Goal: Information Seeking & Learning: Find contact information

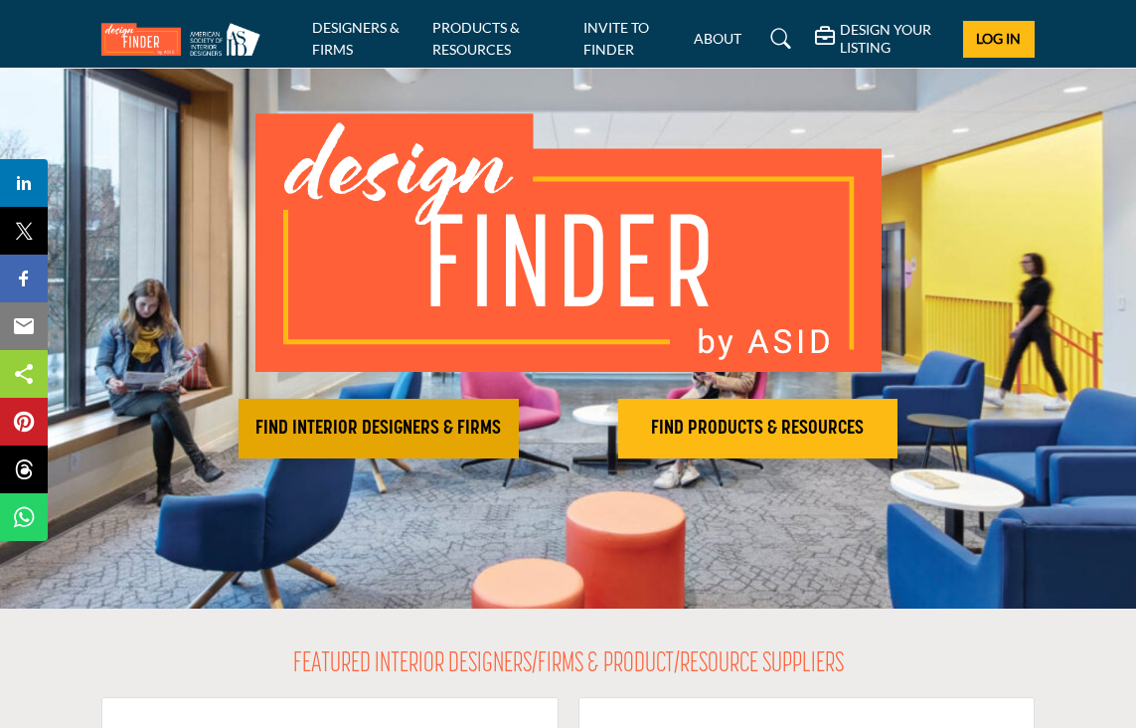
click at [412, 431] on h2 "FIND INTERIOR DESIGNERS & FIRMS" at bounding box center [379, 428] width 268 height 24
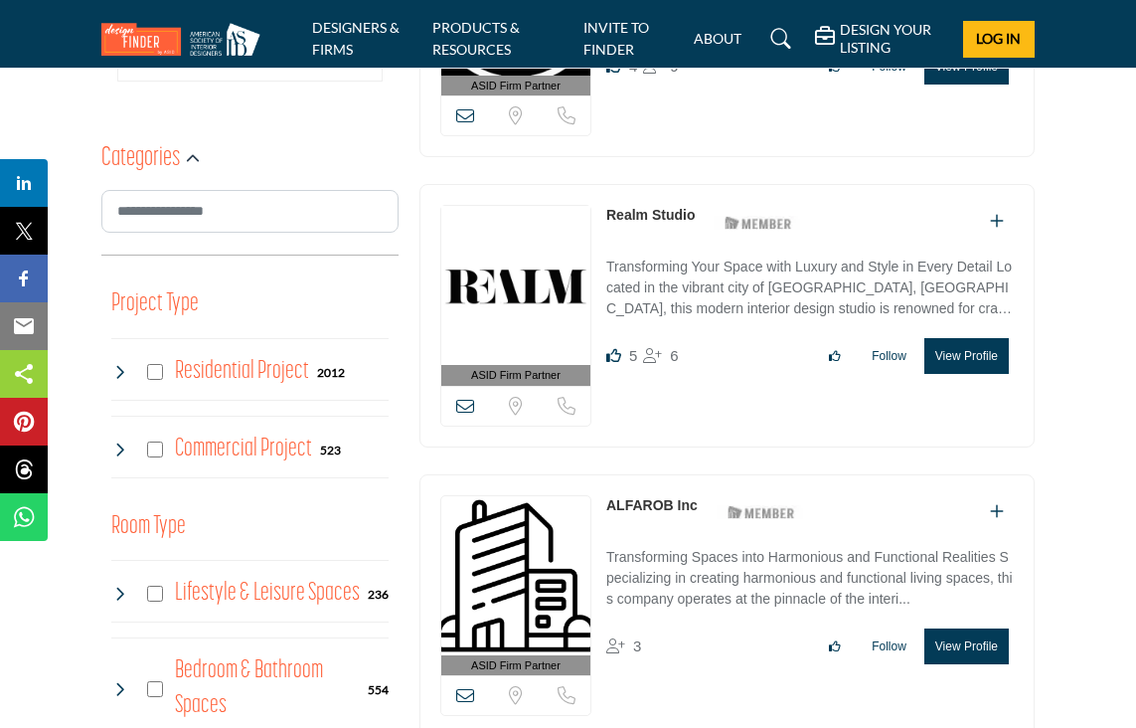
scroll to position [661, 0]
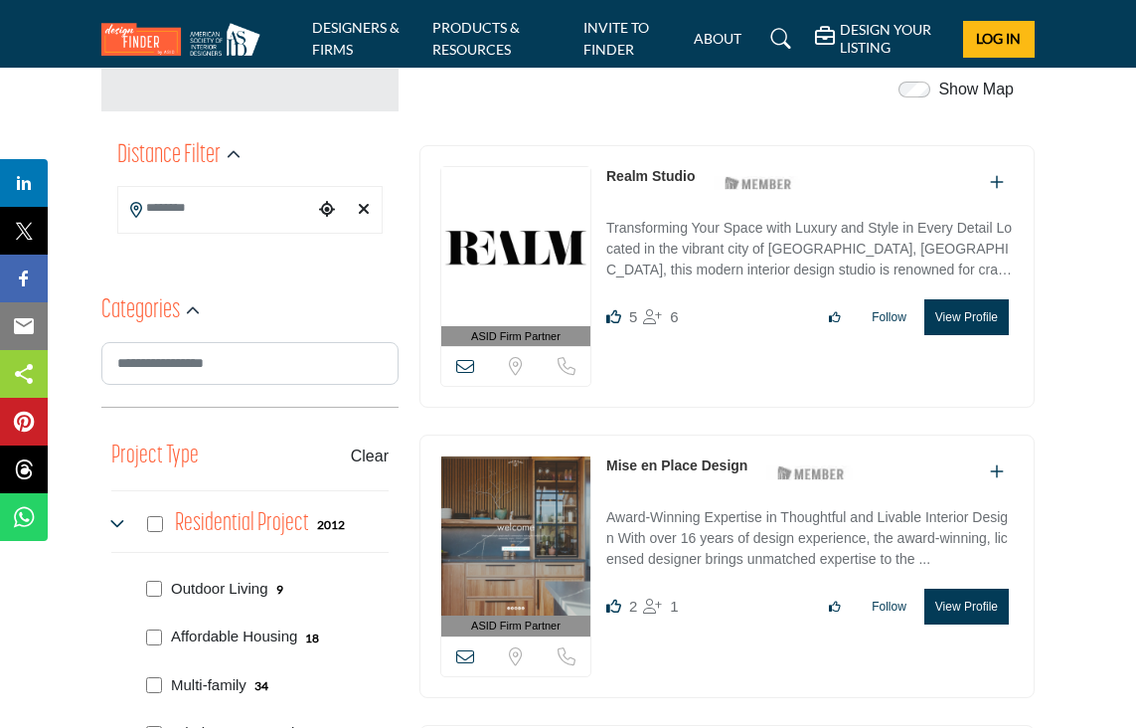
scroll to position [506, 0]
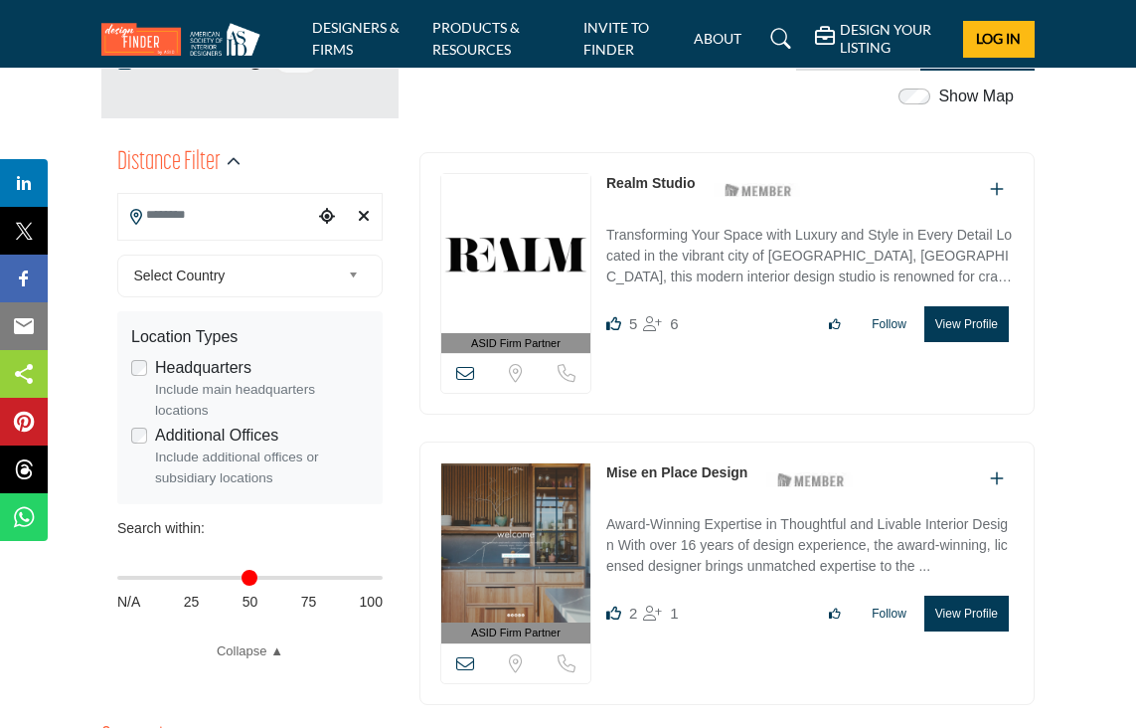
click at [248, 212] on input "Search Location" at bounding box center [216, 215] width 196 height 39
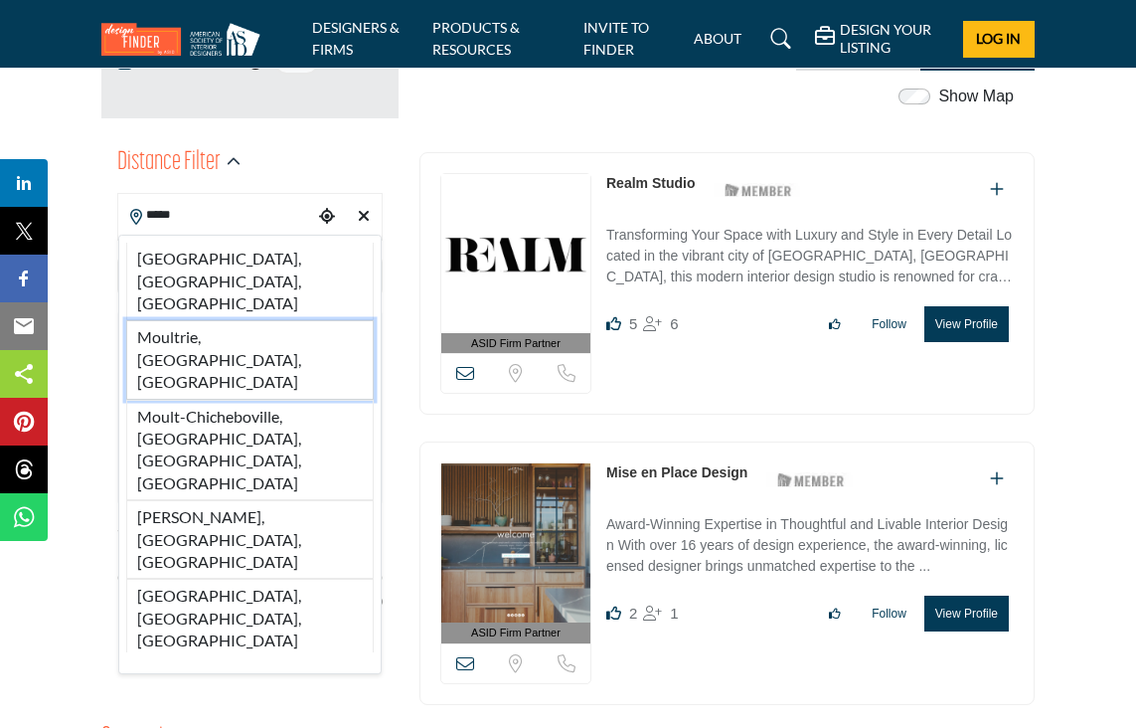
click at [164, 320] on li "Moultrie, GA, USA" at bounding box center [250, 359] width 248 height 79
type input "**********"
type input "***"
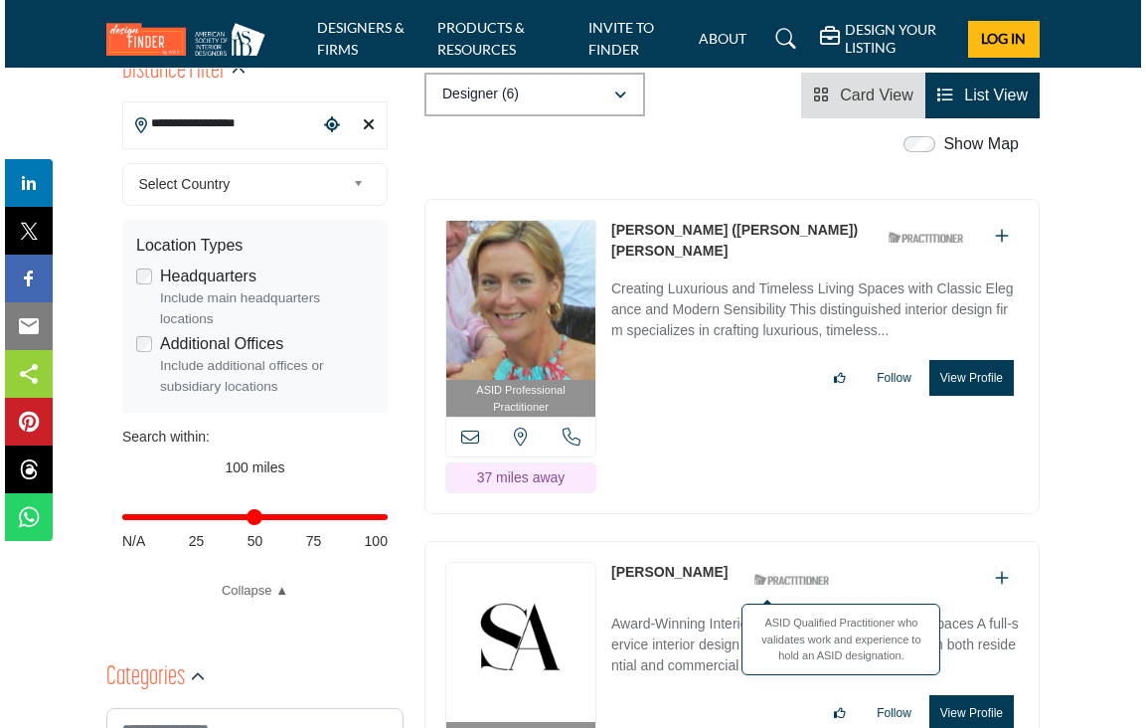
scroll to position [584, 0]
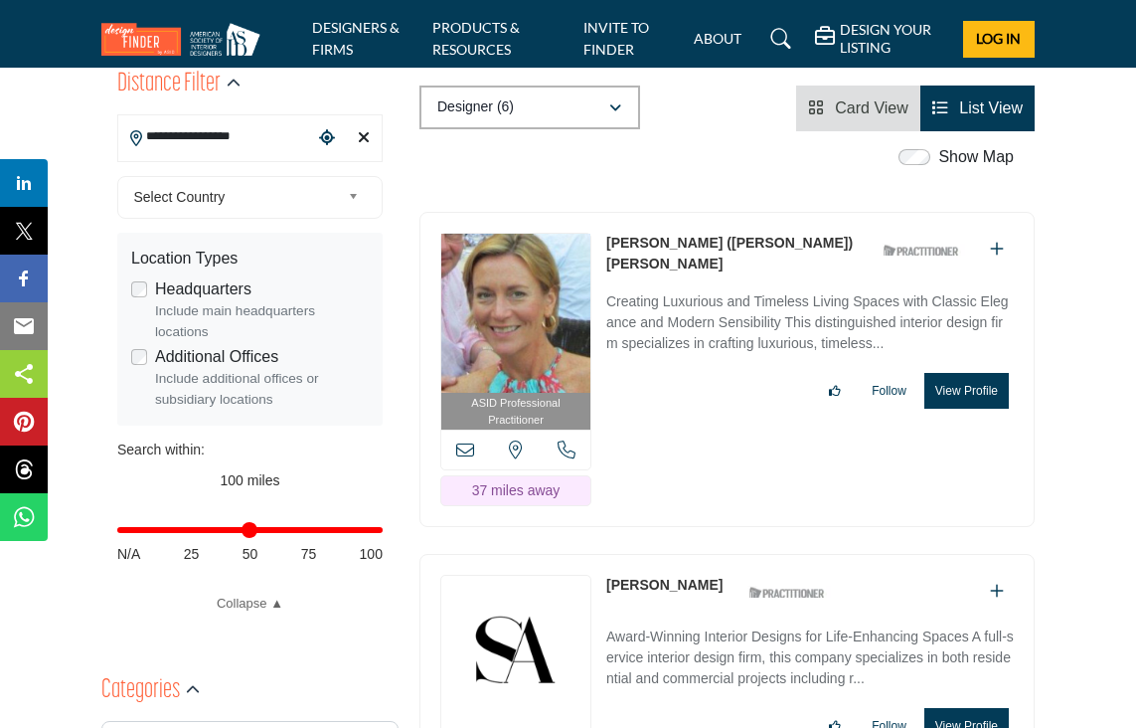
click at [971, 373] on button "View Profile" at bounding box center [966, 391] width 84 height 36
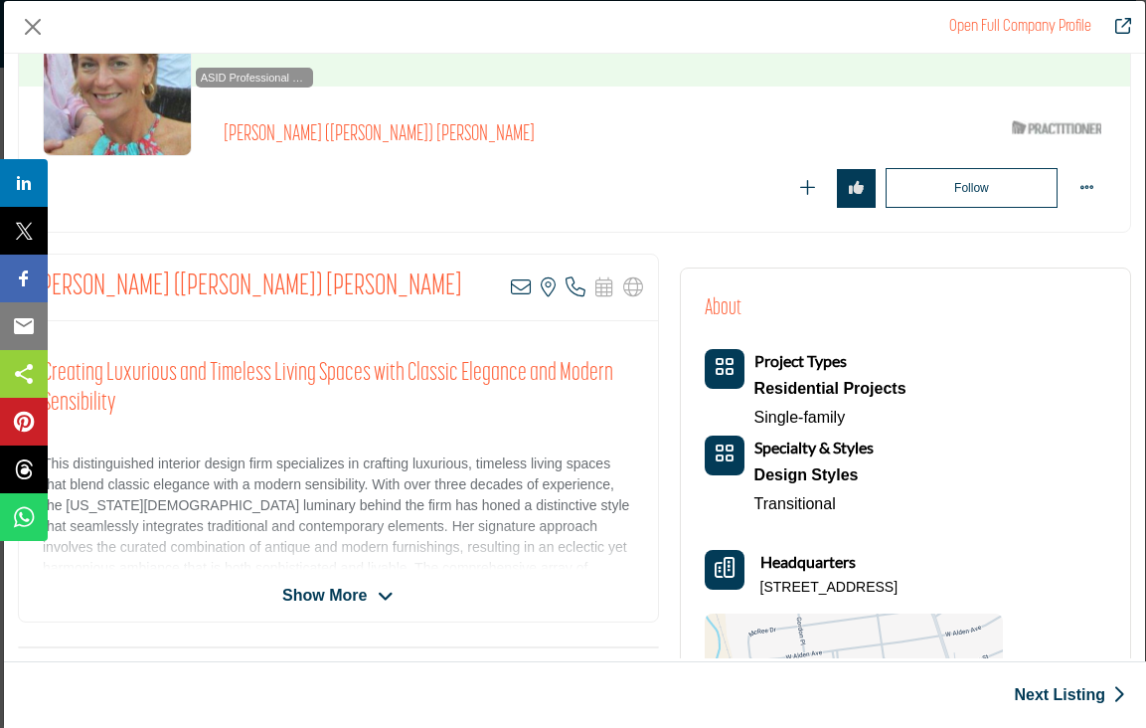
scroll to position [183, 0]
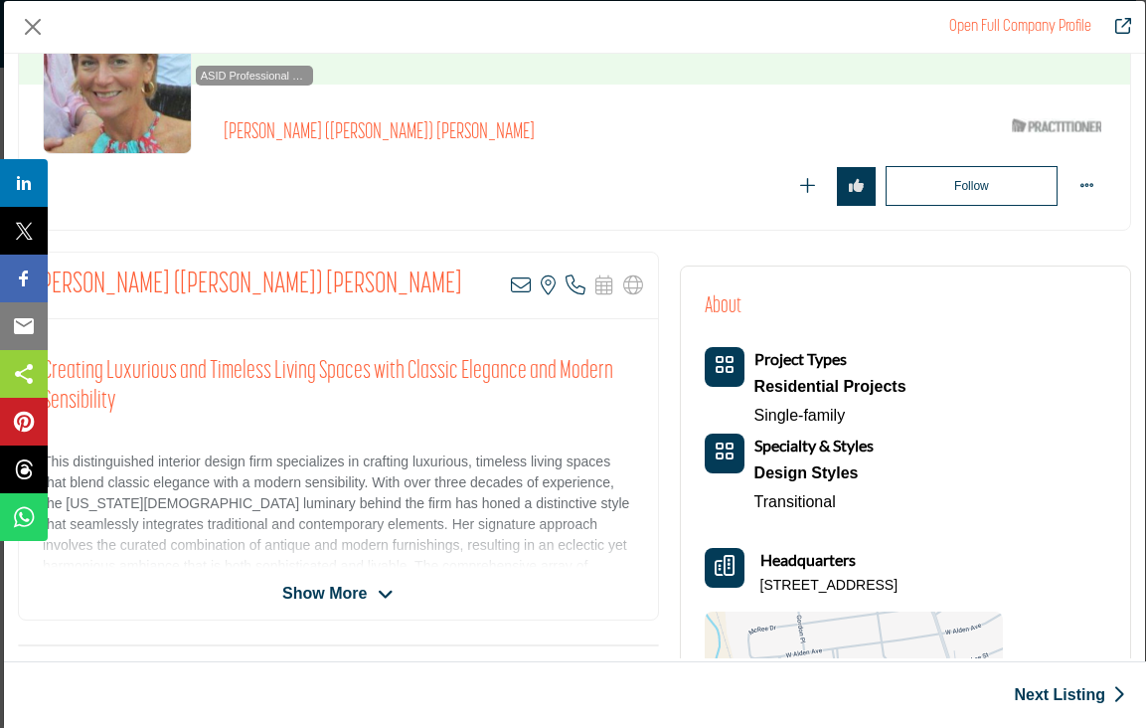
click at [354, 598] on span "Show More" at bounding box center [324, 593] width 84 height 24
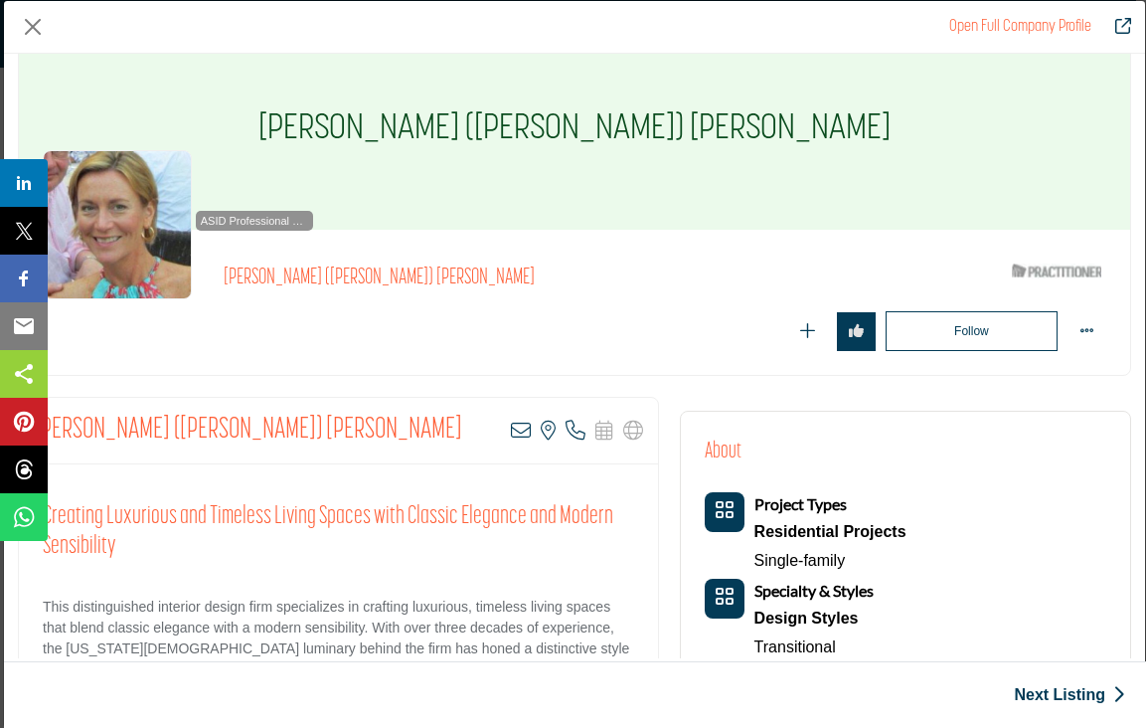
scroll to position [37, 0]
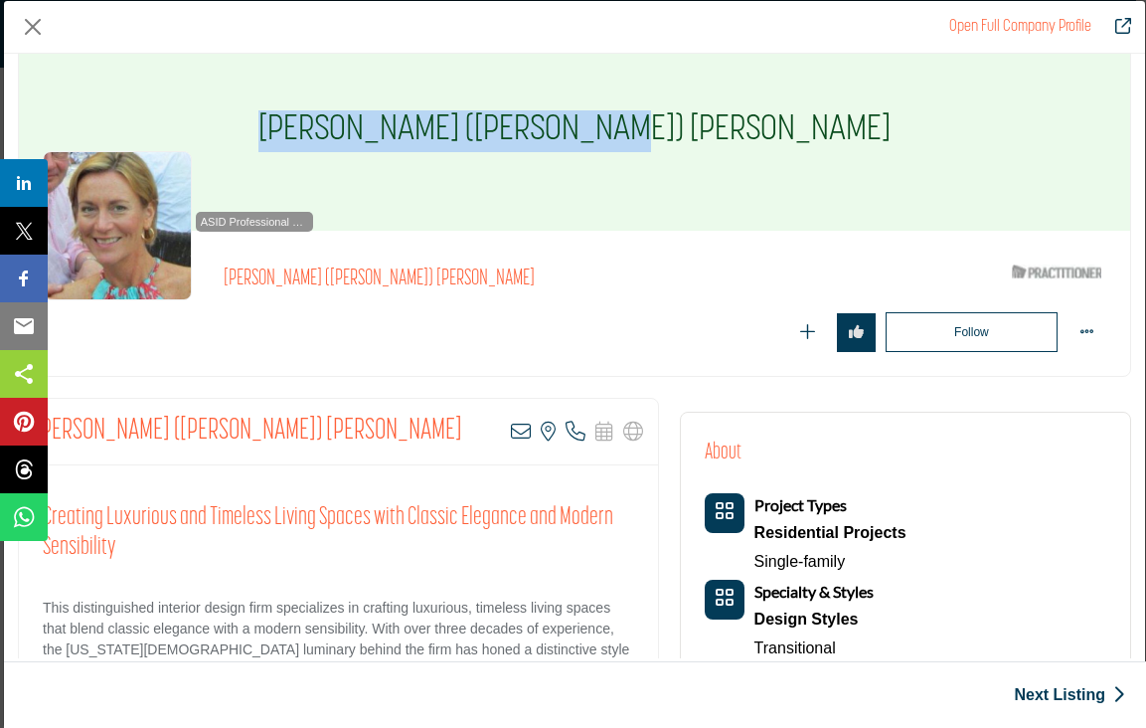
drag, startPoint x: 399, startPoint y: 128, endPoint x: 748, endPoint y: 131, distance: 349.9
click at [748, 131] on div "[PERSON_NAME] ([PERSON_NAME]) [PERSON_NAME]" at bounding box center [574, 131] width 1111 height 199
copy h1 "[PERSON_NAME] ([PERSON_NAME]) [PERSON_NAME]"
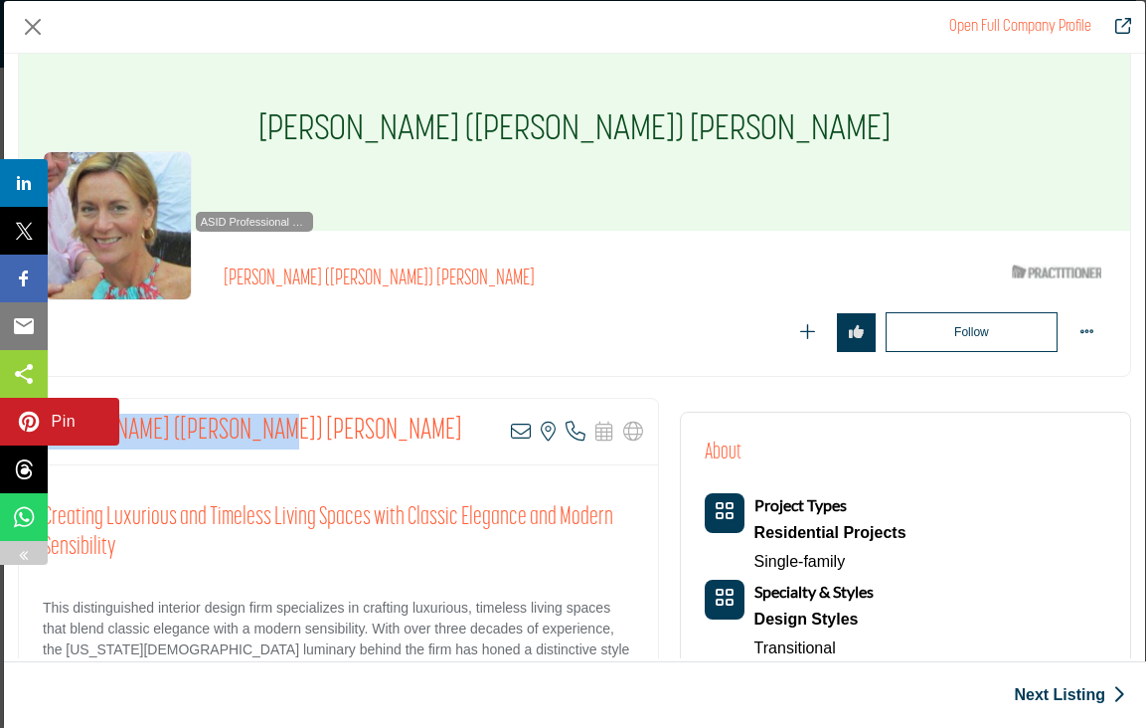
drag, startPoint x: 275, startPoint y: 425, endPoint x: 47, endPoint y: 421, distance: 228.7
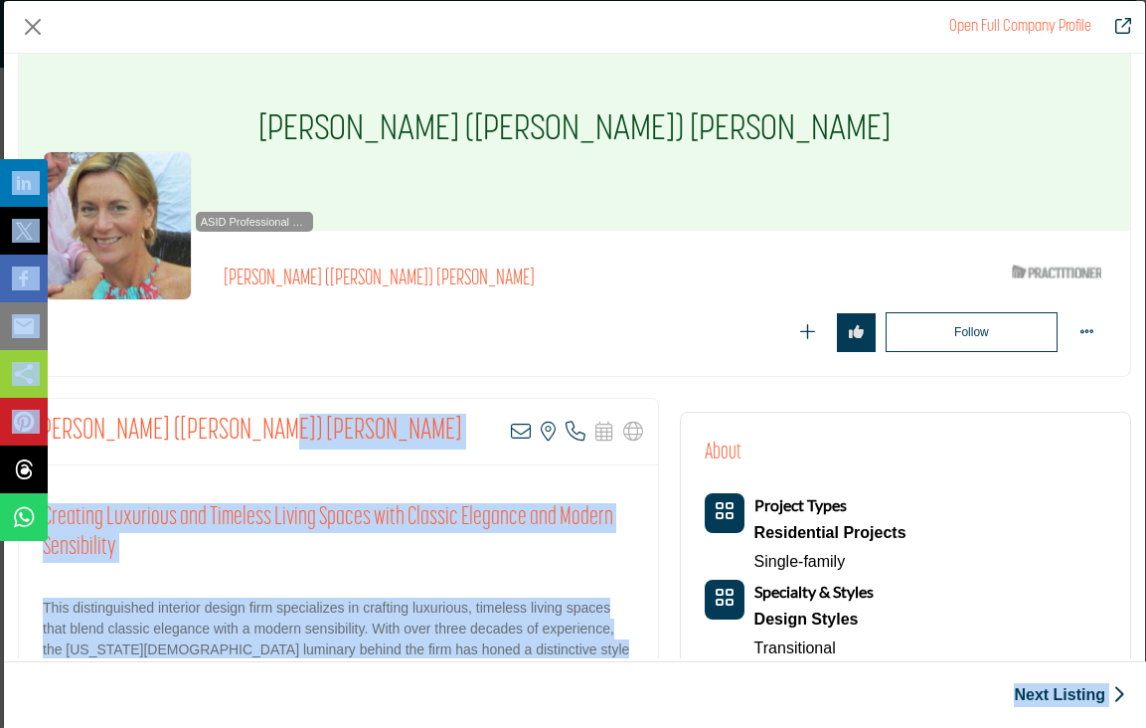
click at [315, 460] on div "Mary (Rena) Dasher Barclay View email address of this listing View the location…" at bounding box center [338, 432] width 639 height 67
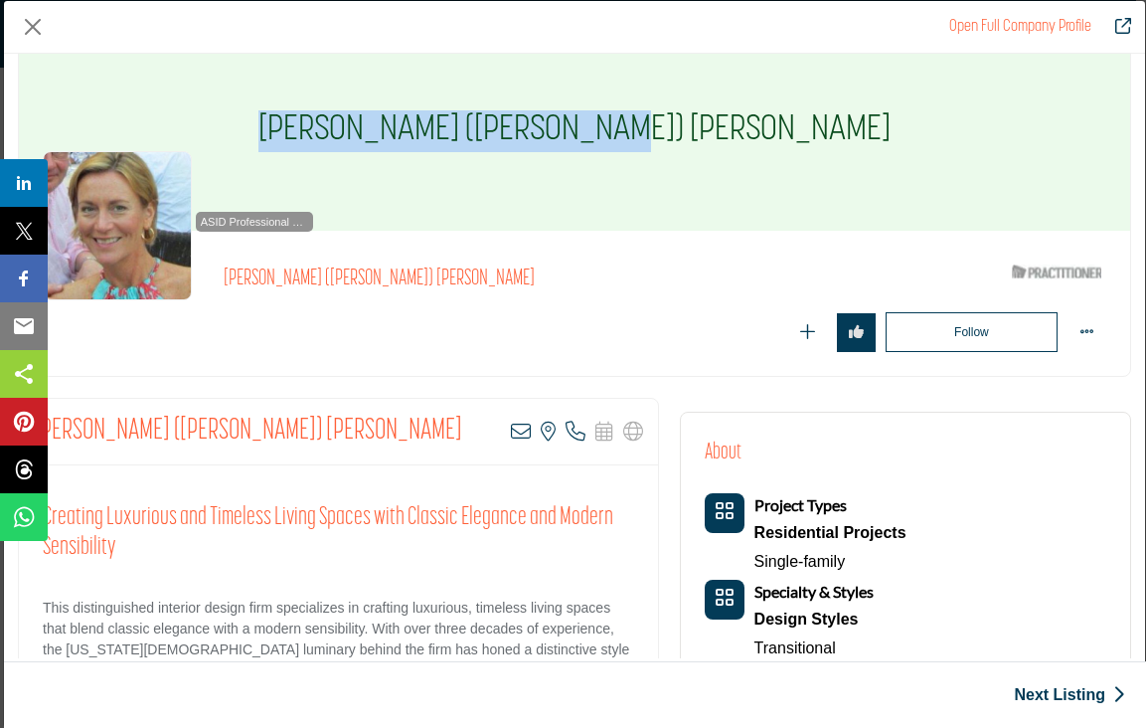
drag, startPoint x: 398, startPoint y: 115, endPoint x: 775, endPoint y: 141, distance: 378.6
click at [775, 141] on div "[PERSON_NAME] ([PERSON_NAME]) [PERSON_NAME]" at bounding box center [574, 131] width 1111 height 199
copy h1 "[PERSON_NAME] ([PERSON_NAME]) [PERSON_NAME]"
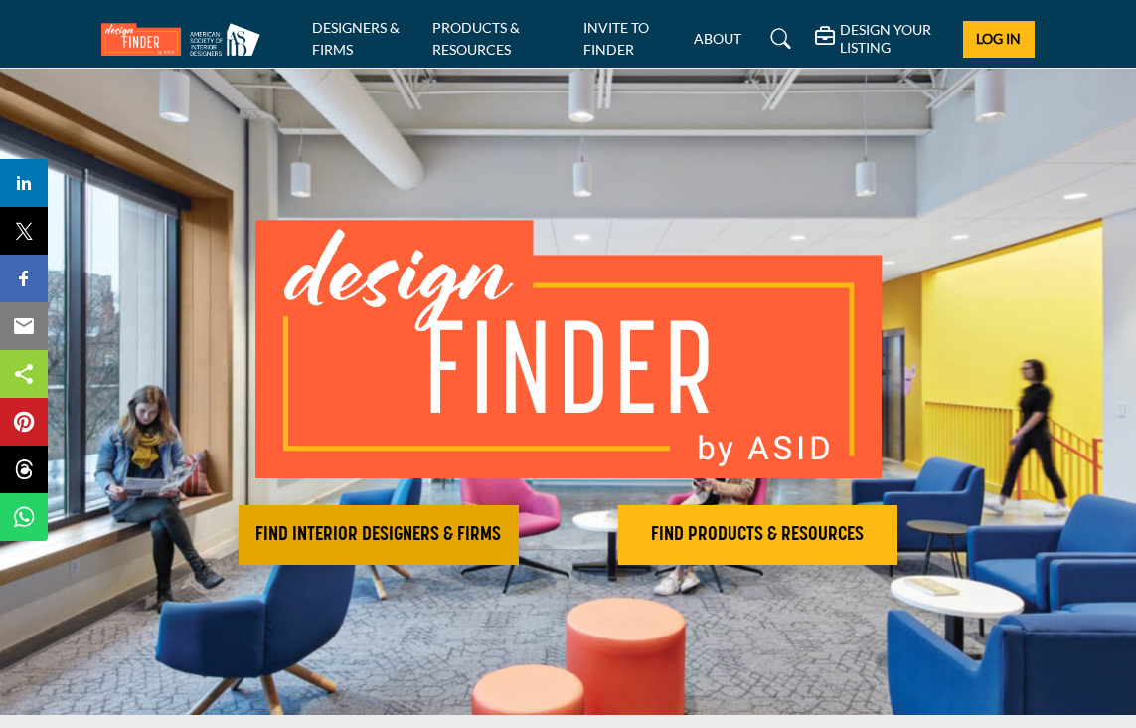
click at [381, 545] on h2 "FIND INTERIOR DESIGNERS & FIRMS" at bounding box center [379, 535] width 268 height 24
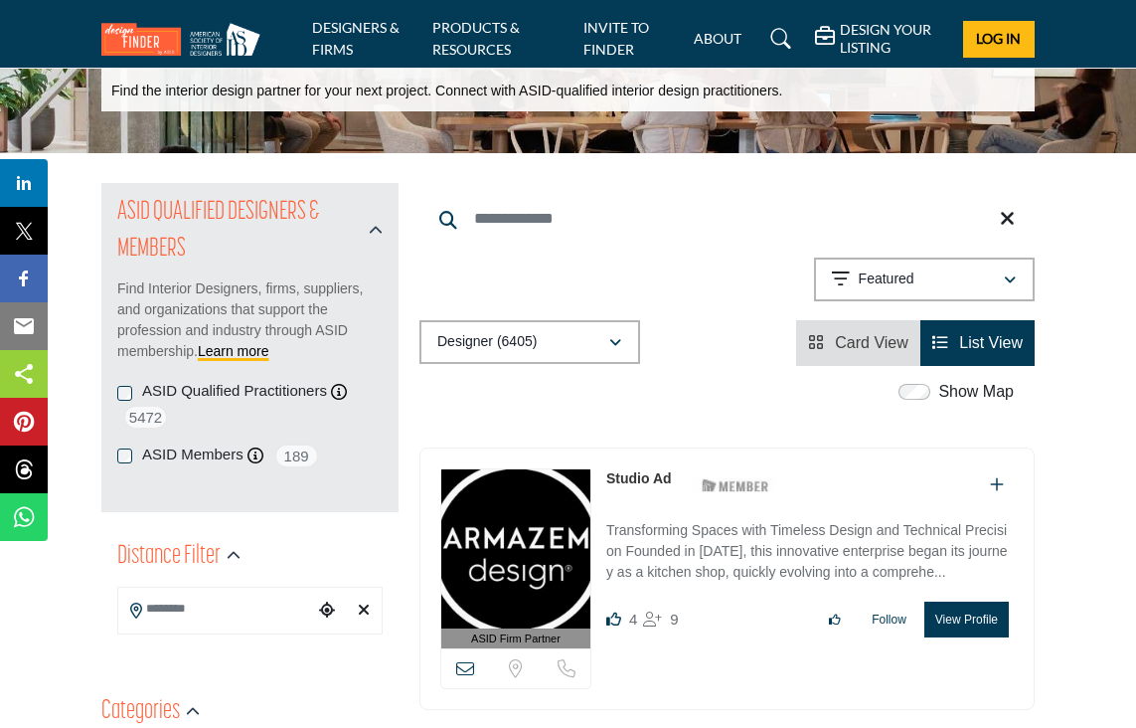
scroll to position [130, 0]
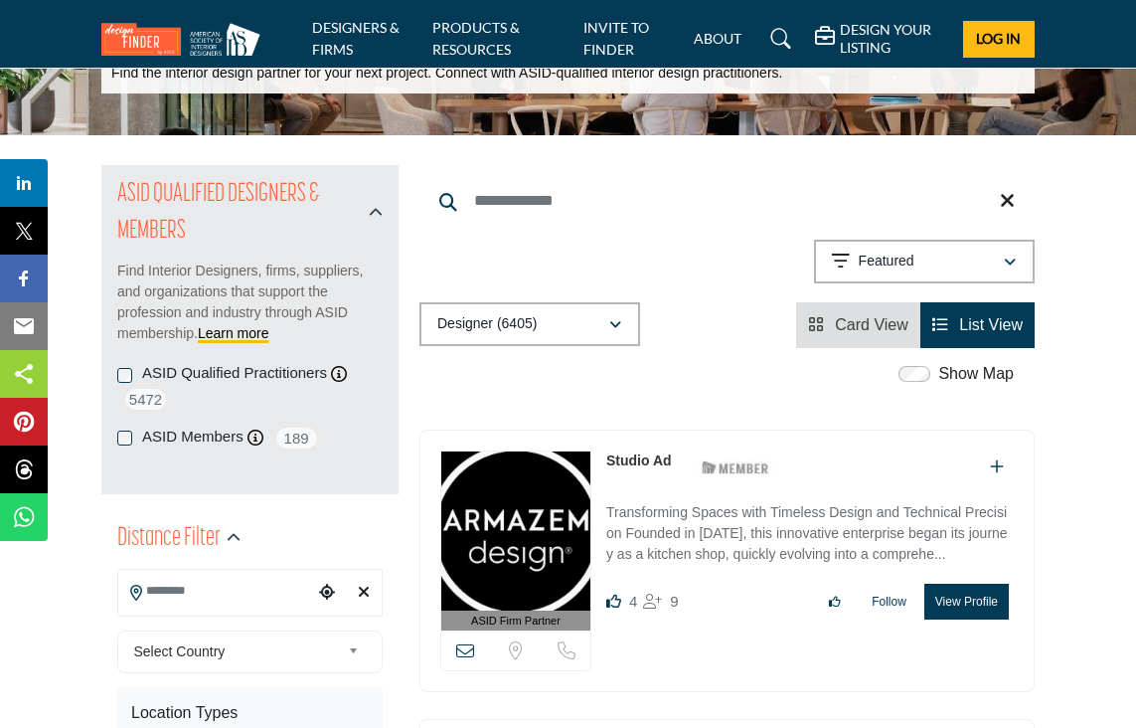
click at [183, 600] on input "Search Location" at bounding box center [216, 591] width 196 height 39
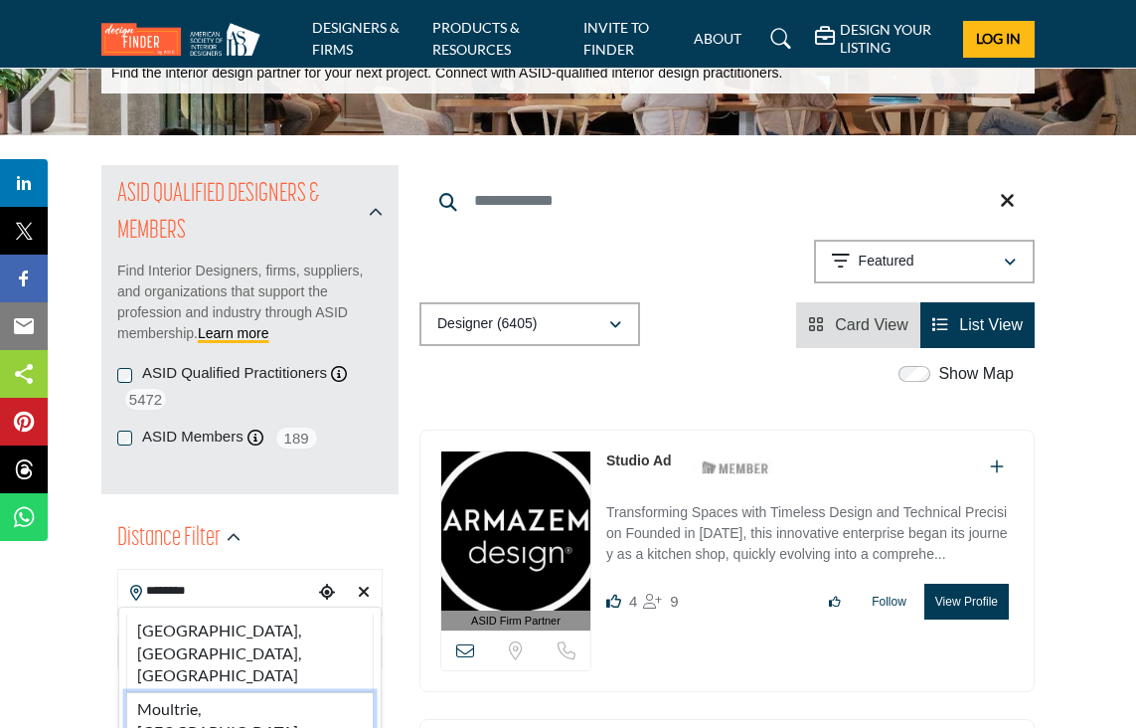
click at [180, 692] on li "Moultrie, [GEOGRAPHIC_DATA], [GEOGRAPHIC_DATA]" at bounding box center [250, 731] width 248 height 79
type input "**********"
type input "***"
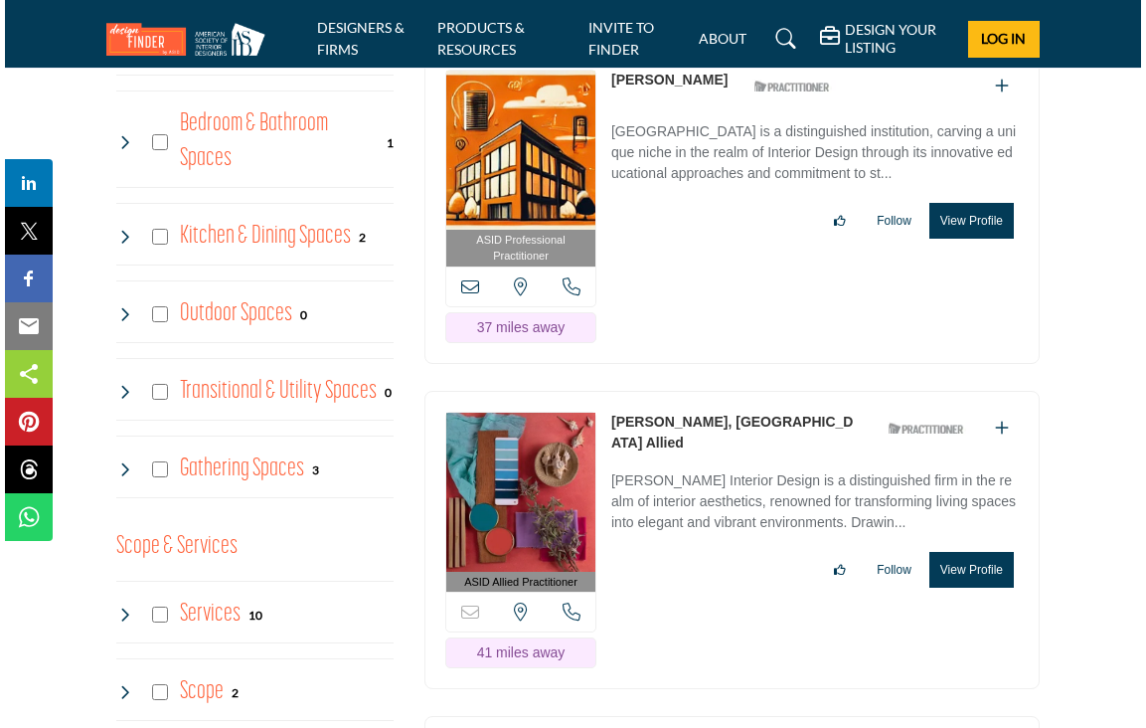
scroll to position [1662, 0]
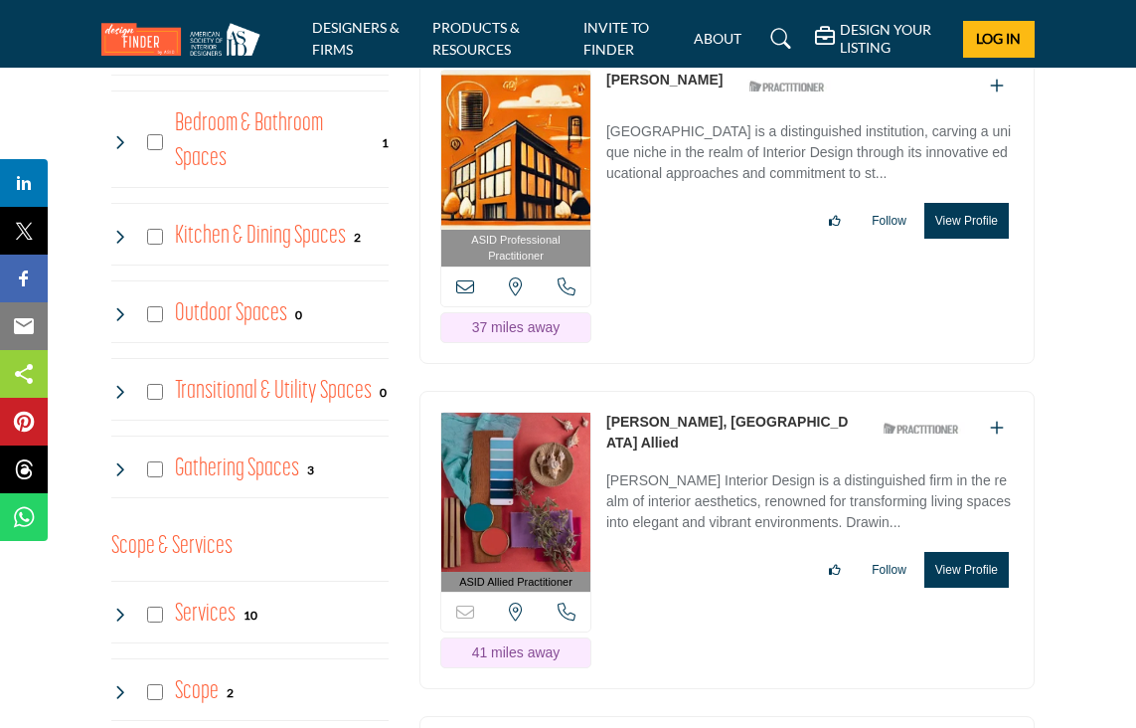
click at [971, 552] on button "View Profile" at bounding box center [966, 570] width 84 height 36
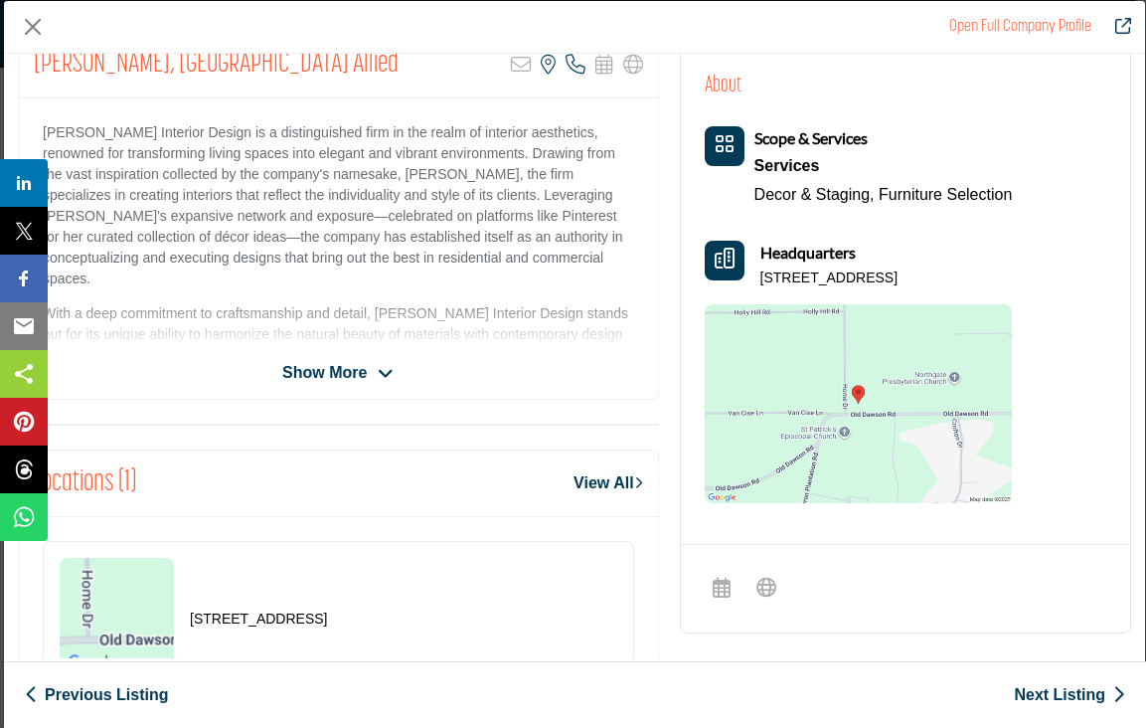
scroll to position [392, 0]
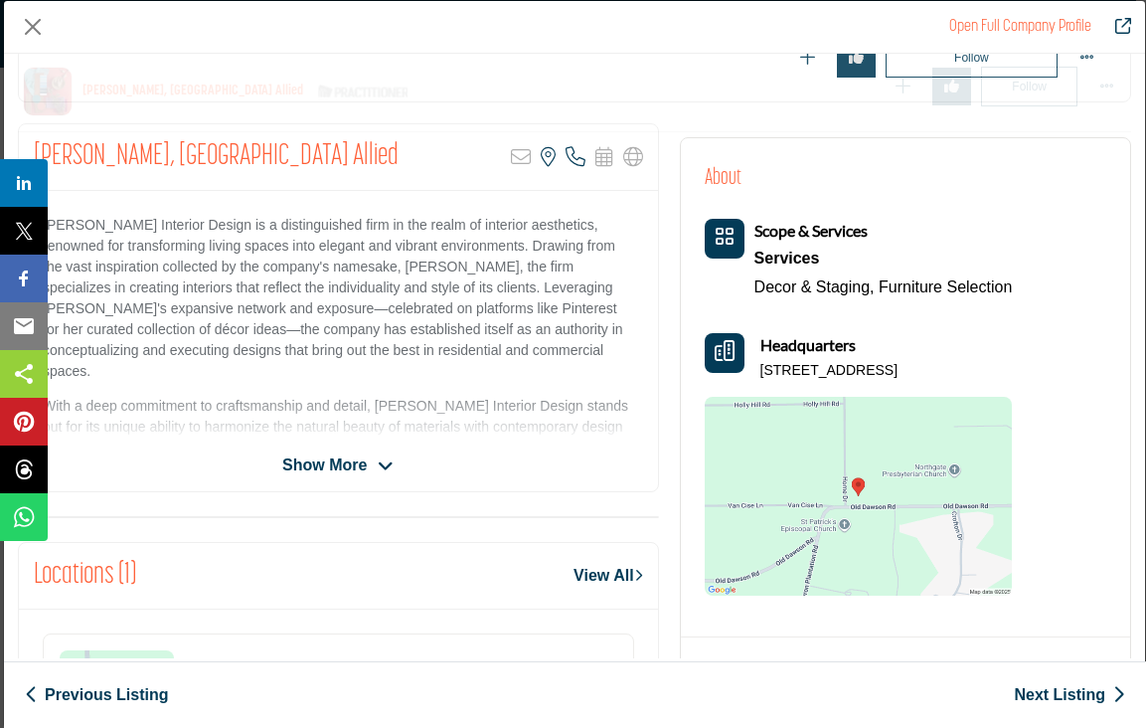
click at [339, 460] on span "Show More" at bounding box center [324, 465] width 84 height 24
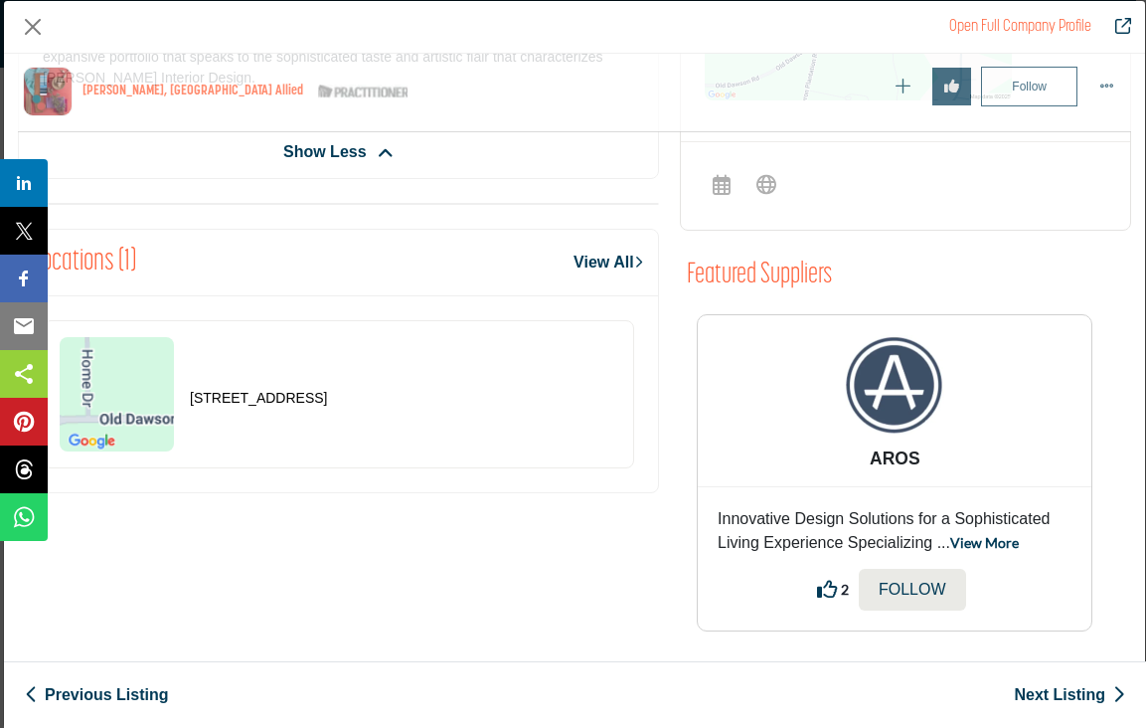
scroll to position [883, 0]
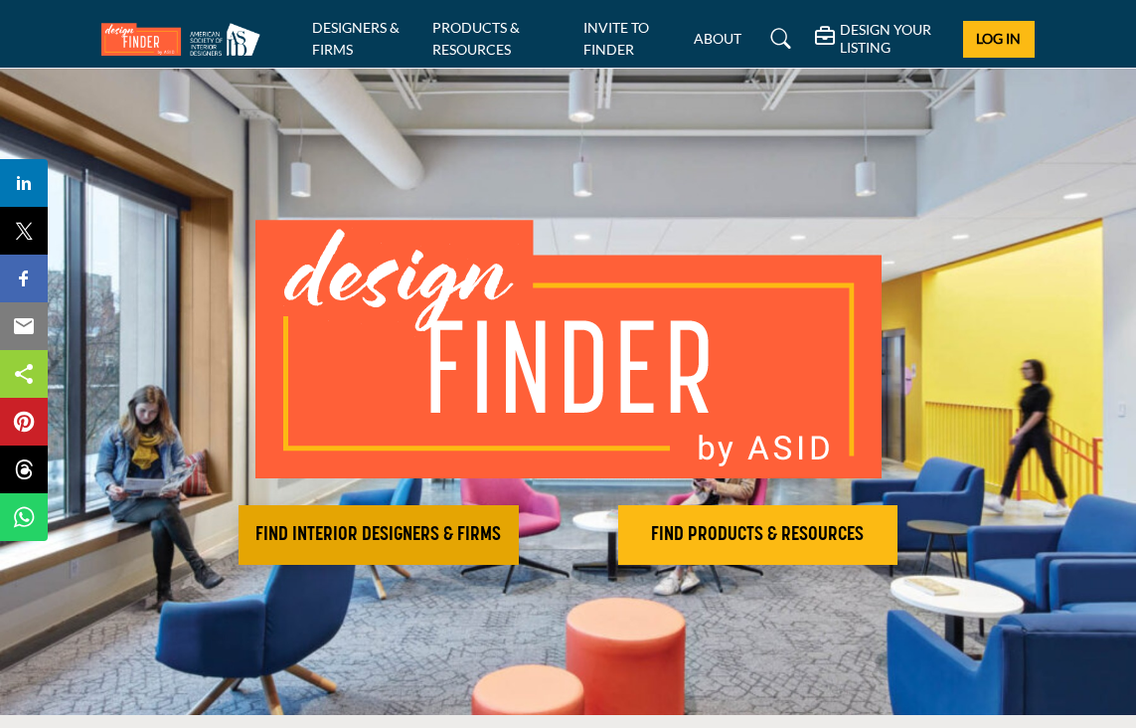
click at [431, 540] on h2 "FIND INTERIOR DESIGNERS & FIRMS" at bounding box center [379, 535] width 268 height 24
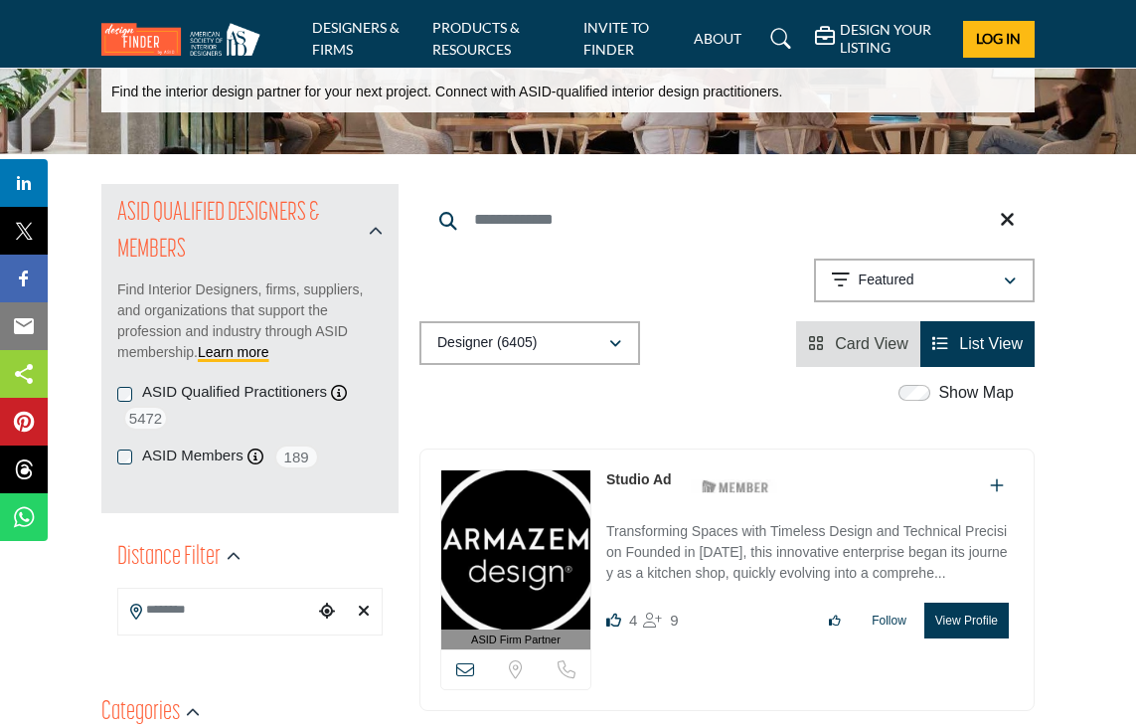
scroll to position [129, 0]
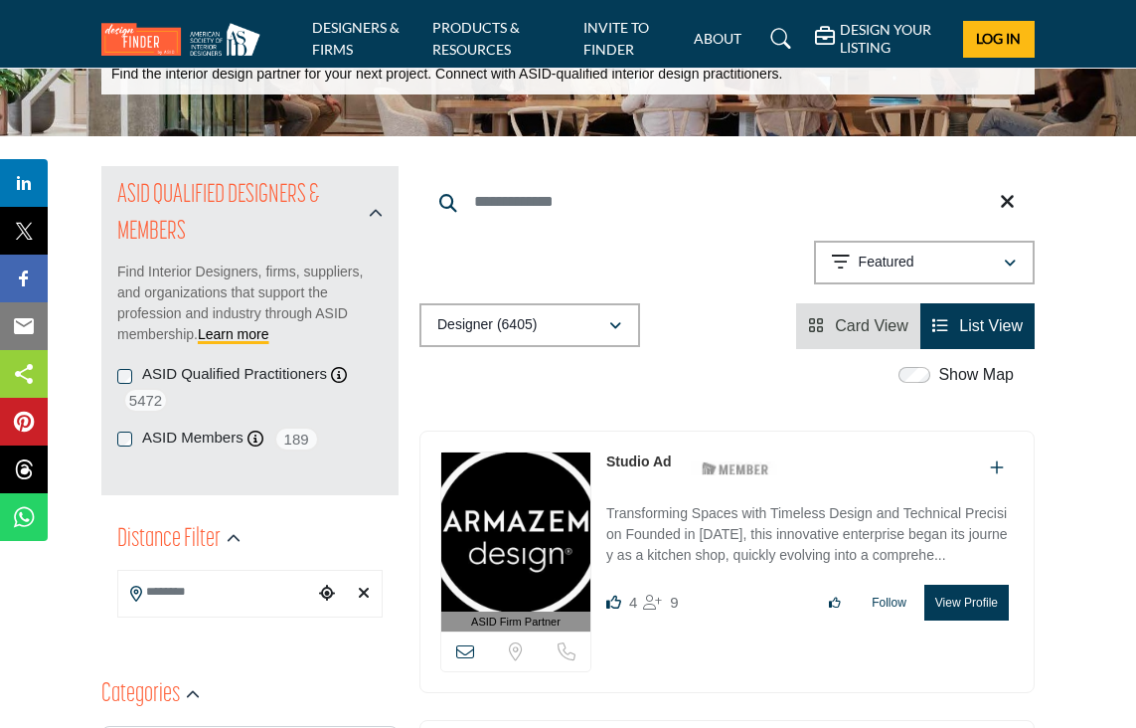
click at [181, 596] on input "Search Location" at bounding box center [216, 592] width 196 height 39
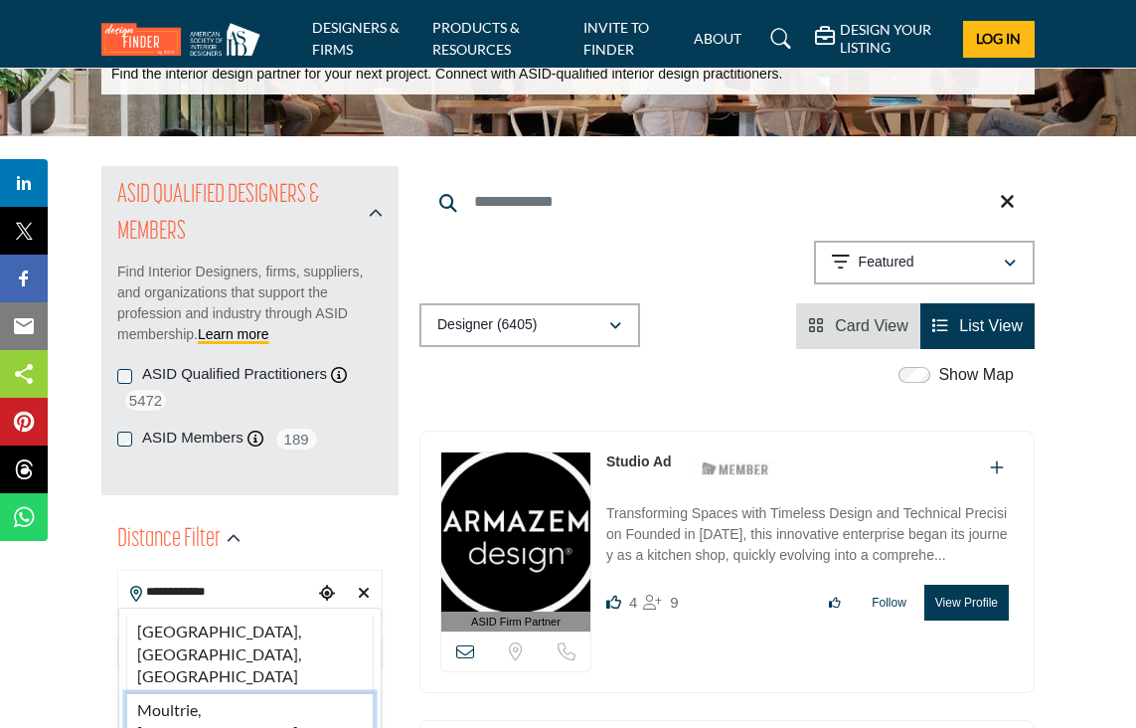
click at [184, 693] on li "Moultrie, [GEOGRAPHIC_DATA], [GEOGRAPHIC_DATA]" at bounding box center [250, 732] width 248 height 79
type input "**********"
type input "***"
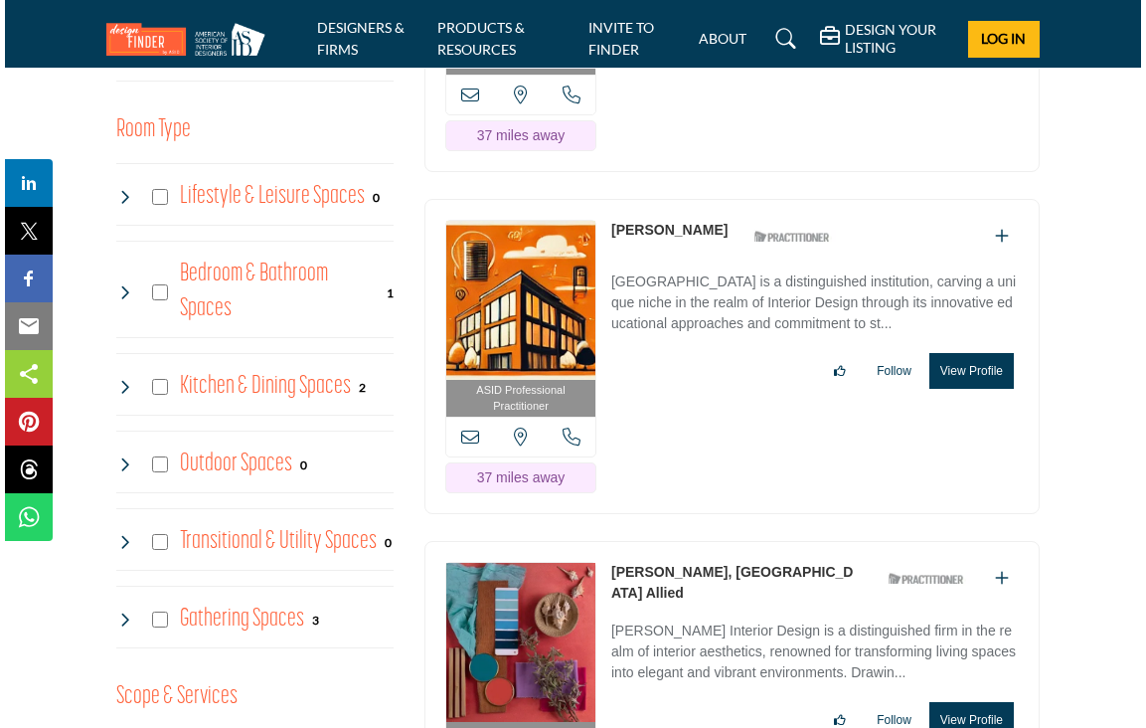
scroll to position [1514, 0]
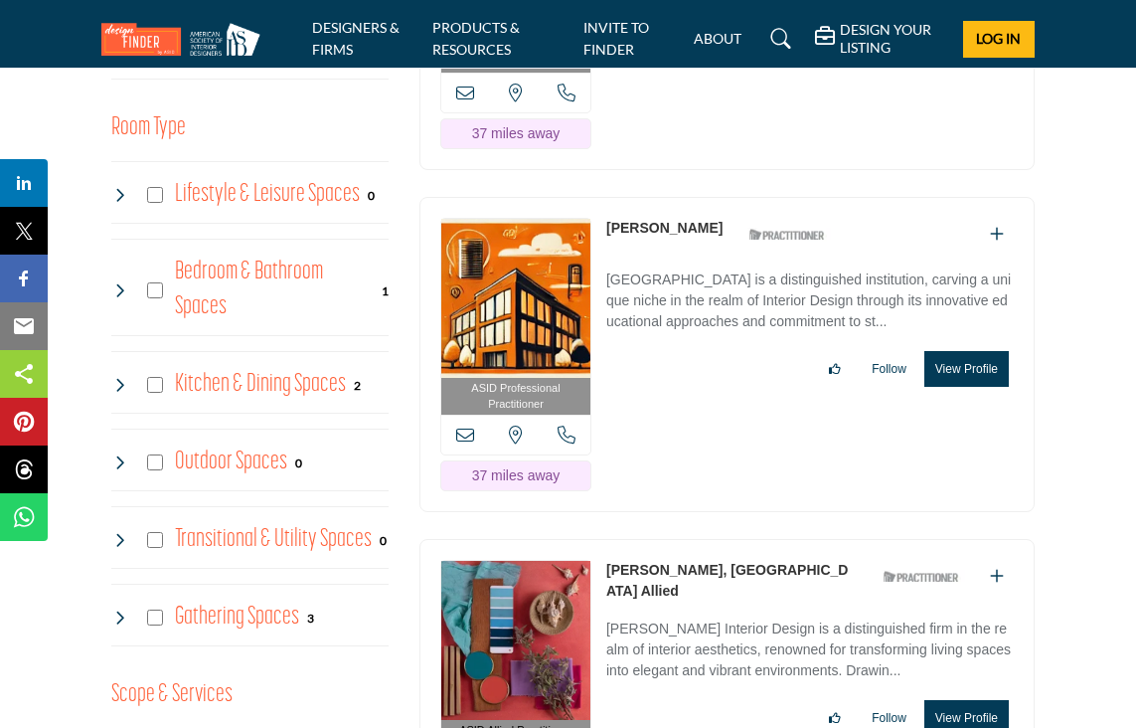
click at [975, 351] on button "View Profile" at bounding box center [966, 369] width 84 height 36
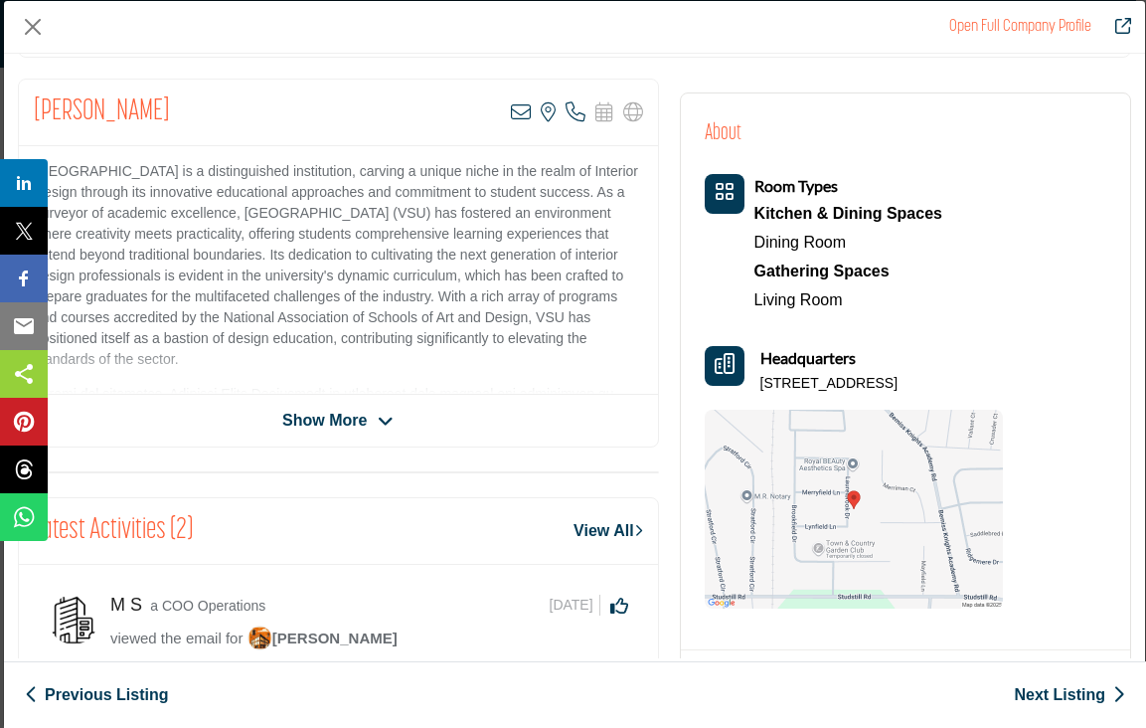
scroll to position [365, 0]
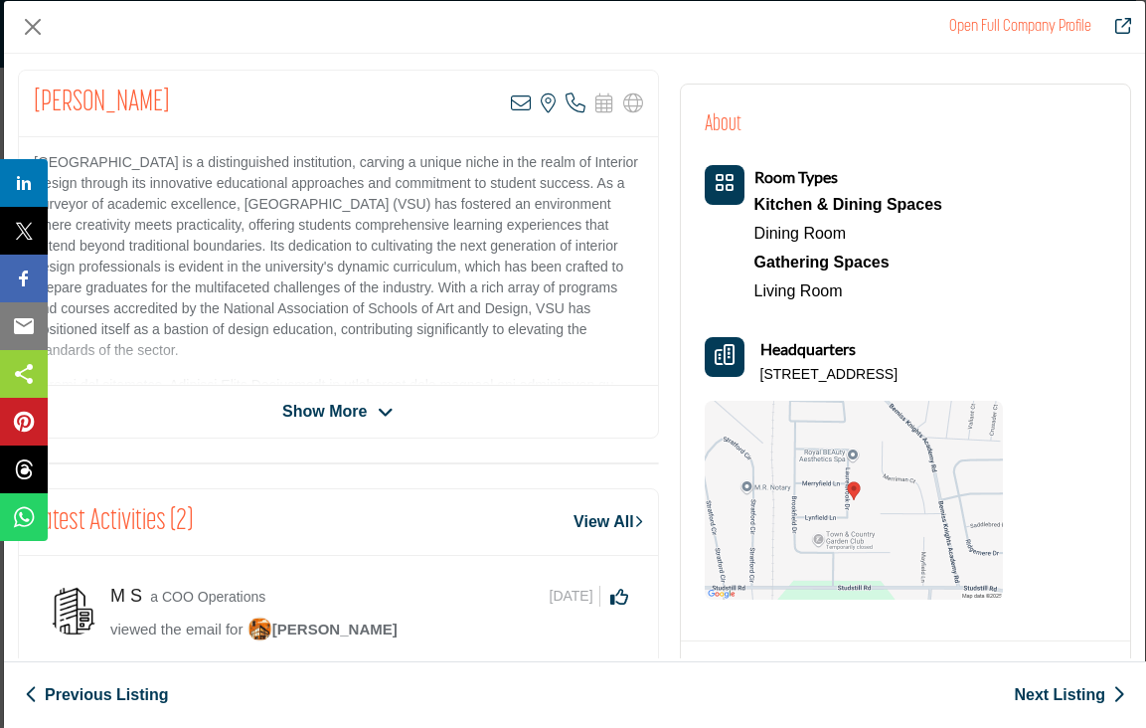
click at [338, 412] on span "Show More" at bounding box center [324, 412] width 84 height 24
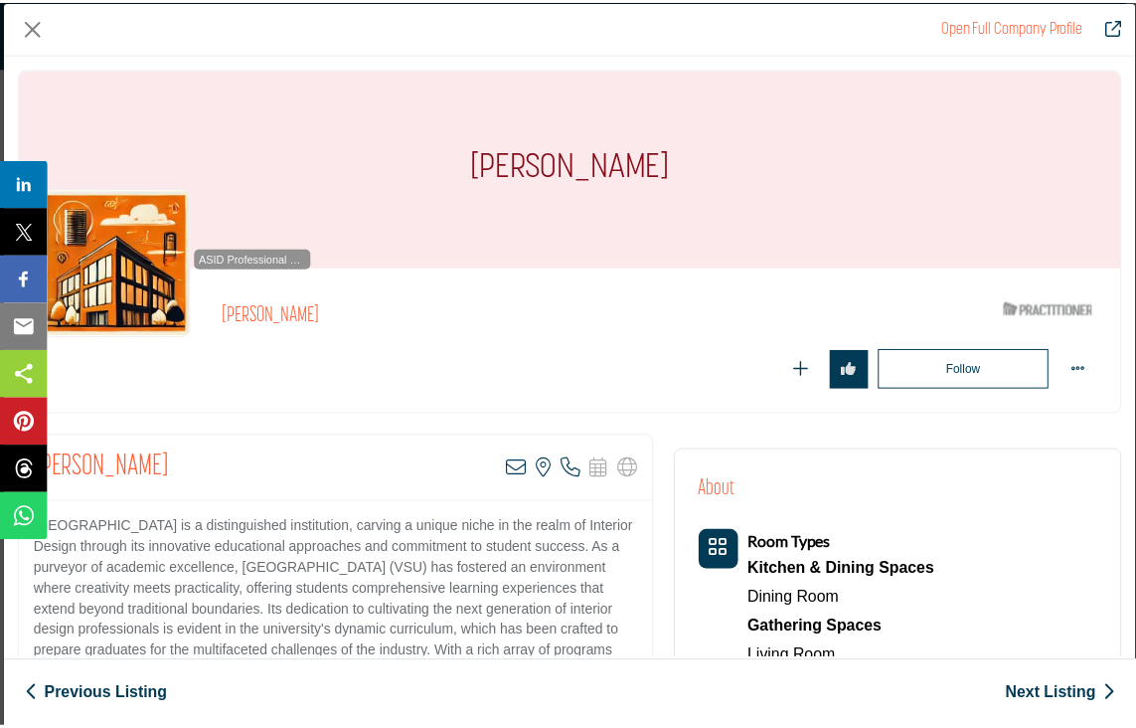
scroll to position [0, 0]
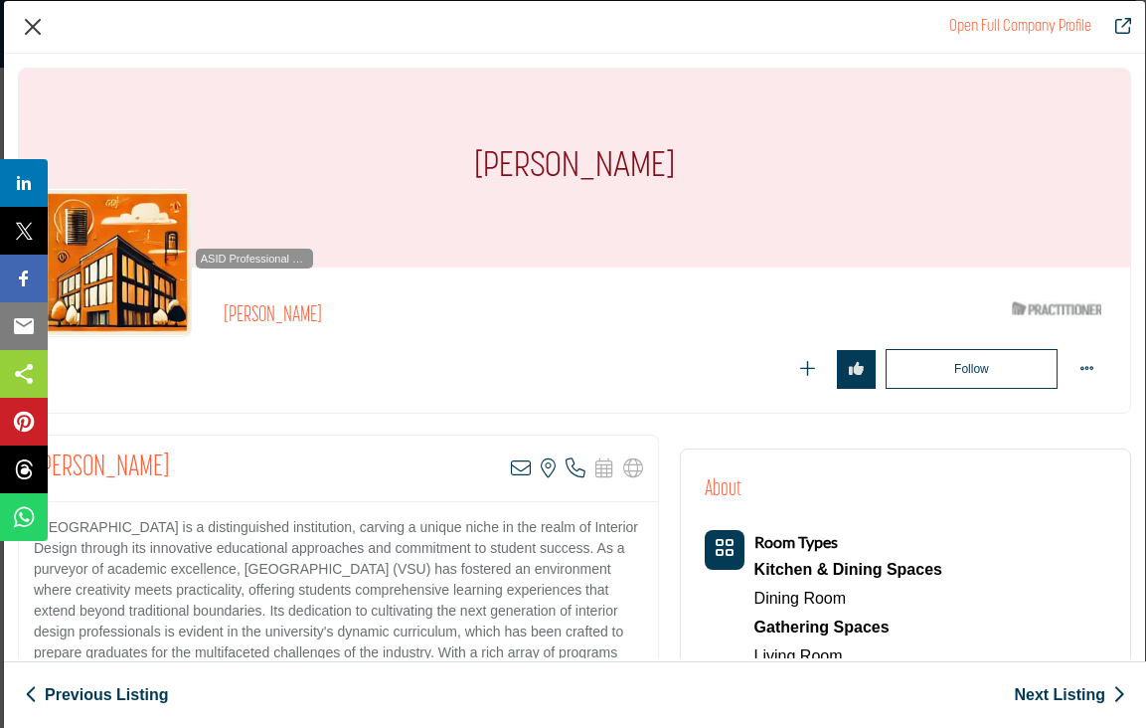
click at [30, 26] on button "Close" at bounding box center [33, 27] width 30 height 30
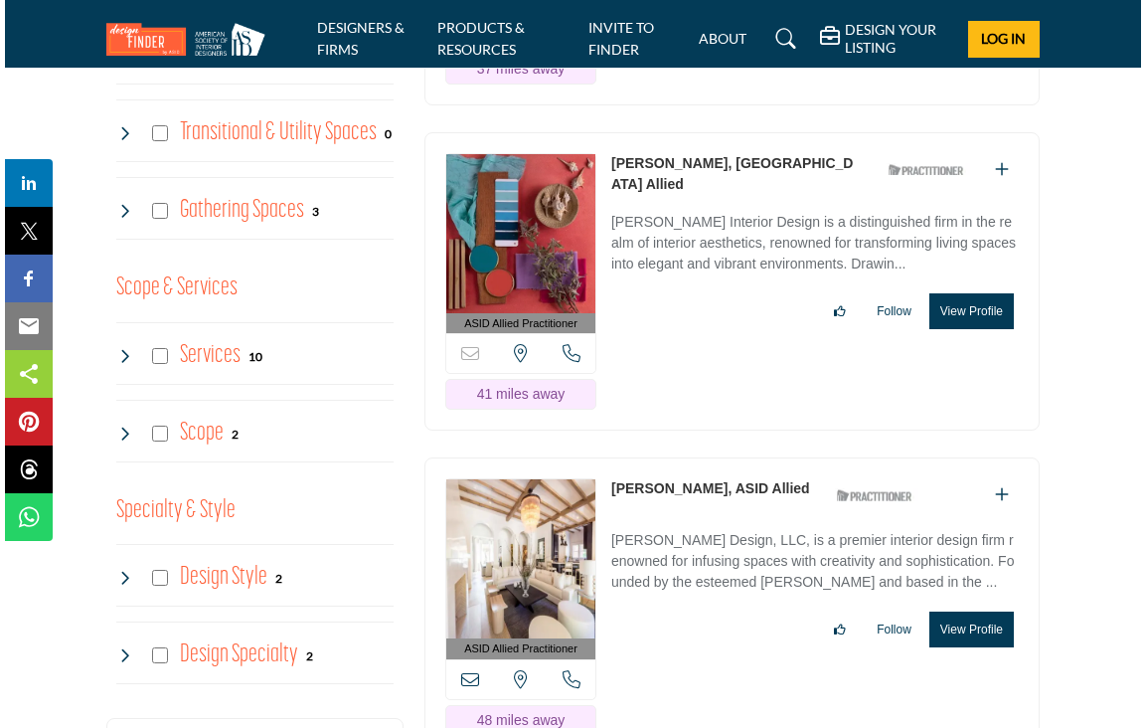
scroll to position [1927, 0]
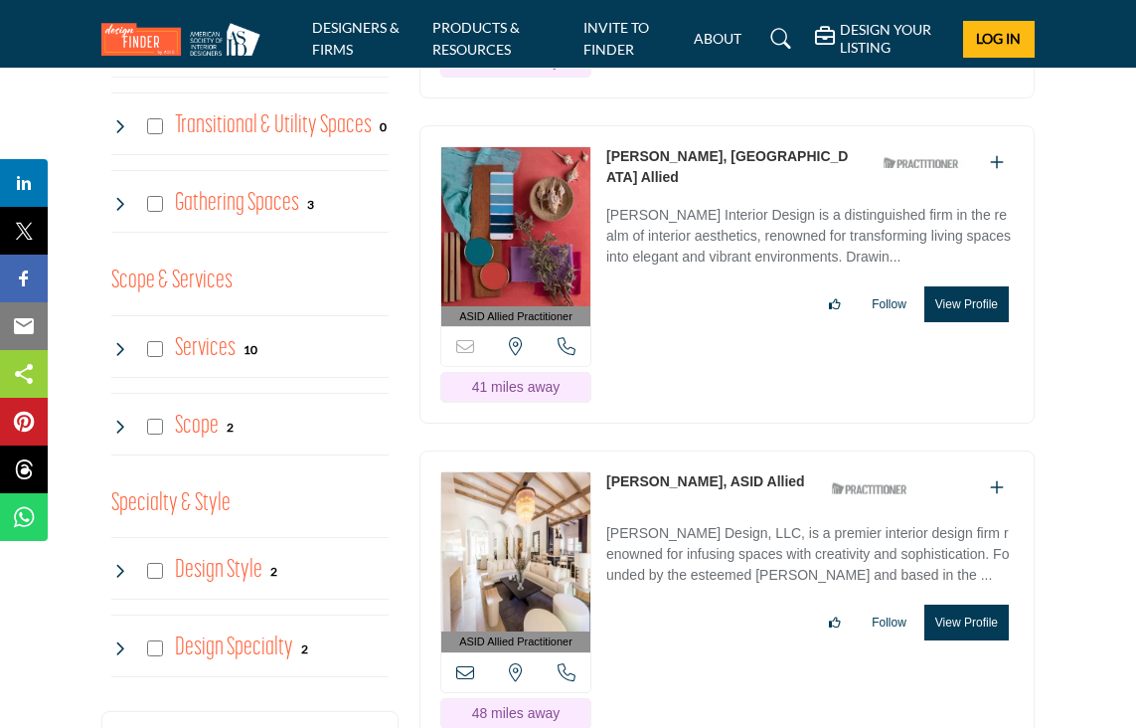
click at [964, 604] on button "View Profile" at bounding box center [966, 622] width 84 height 36
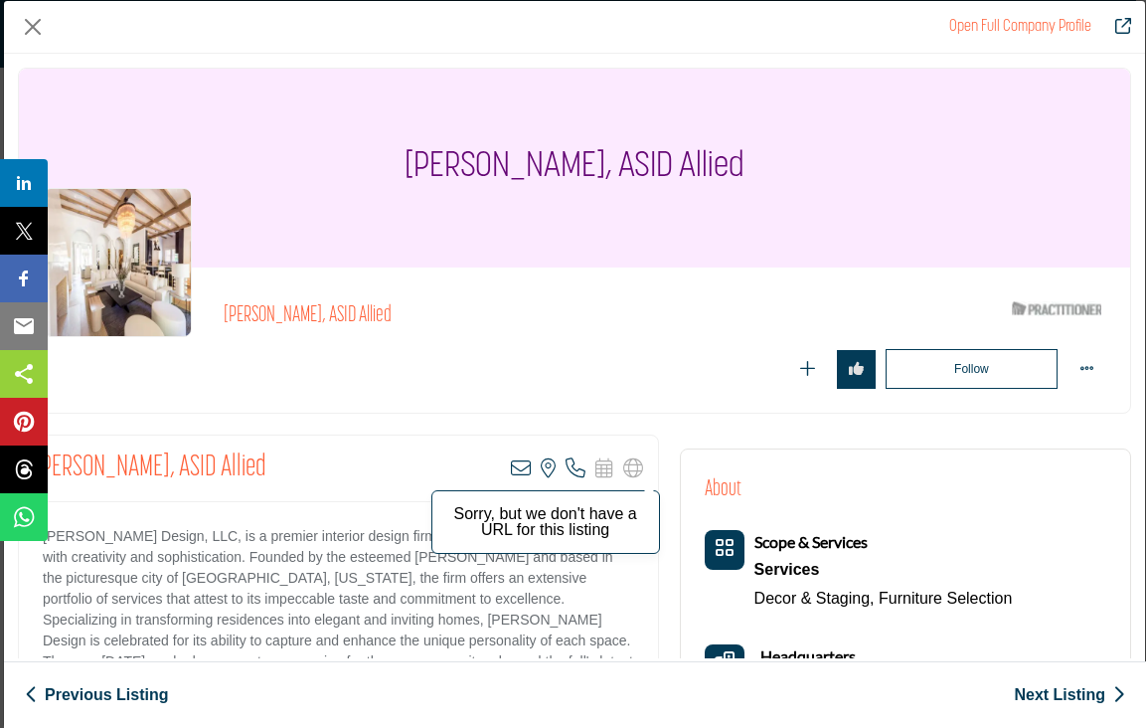
click at [624, 458] on icon "Company Data Modal" at bounding box center [633, 468] width 20 height 20
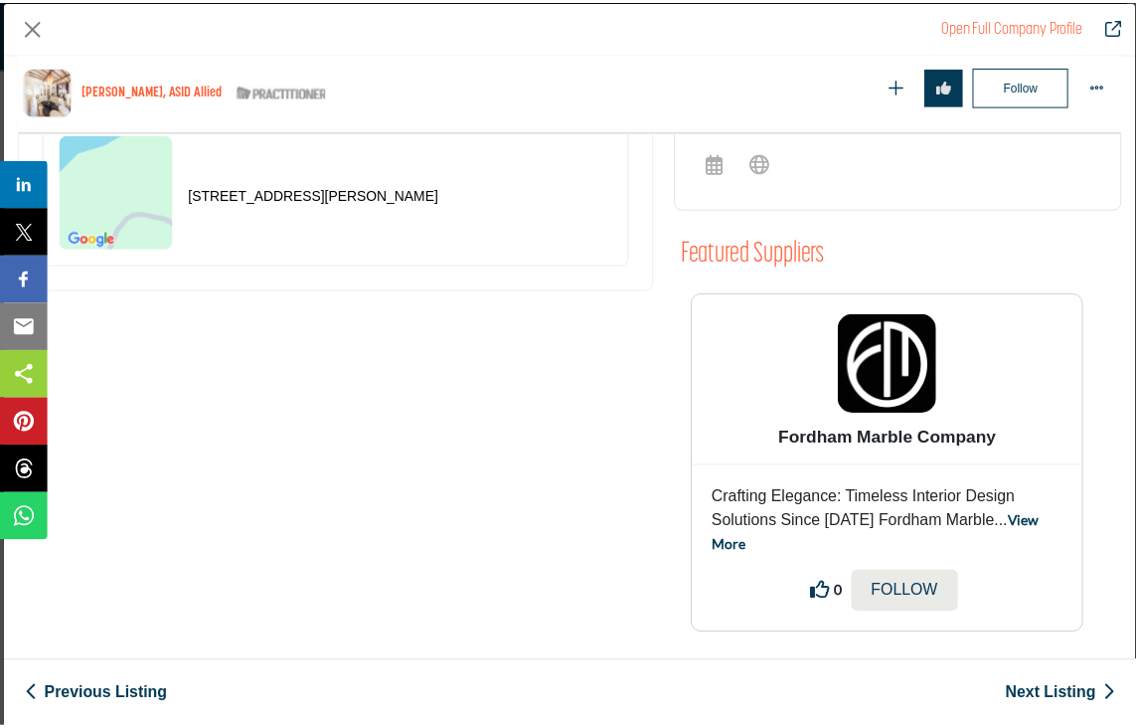
scroll to position [907, 0]
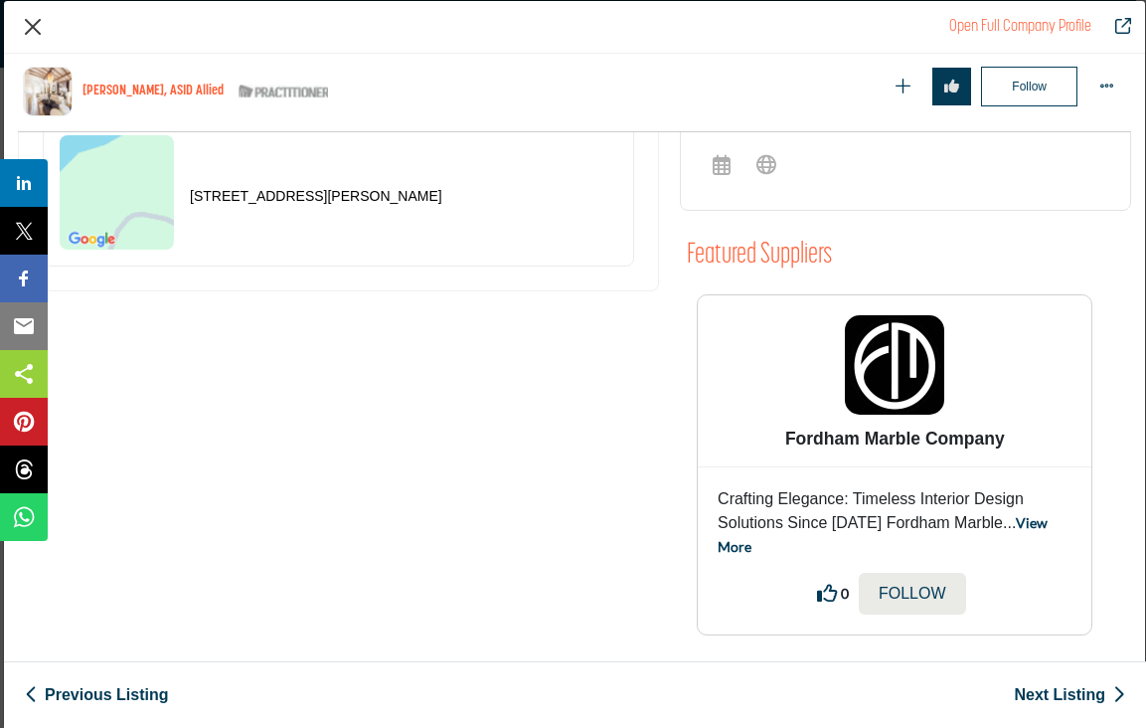
click at [35, 30] on button "Close" at bounding box center [33, 27] width 30 height 30
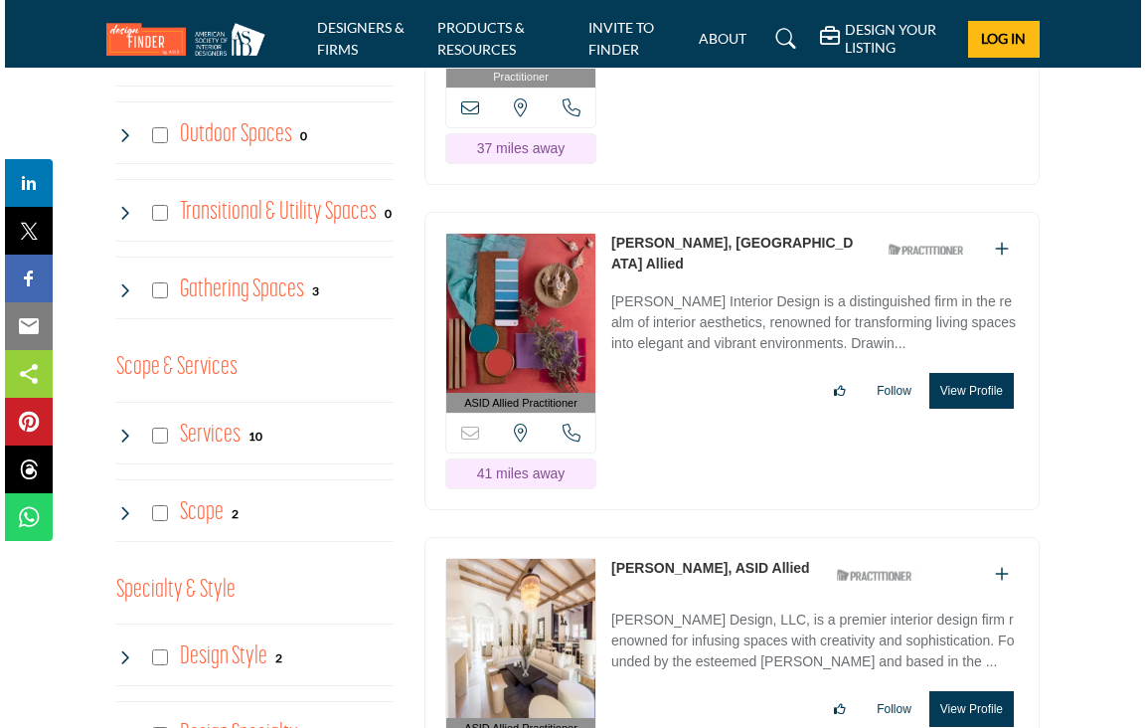
scroll to position [1837, 0]
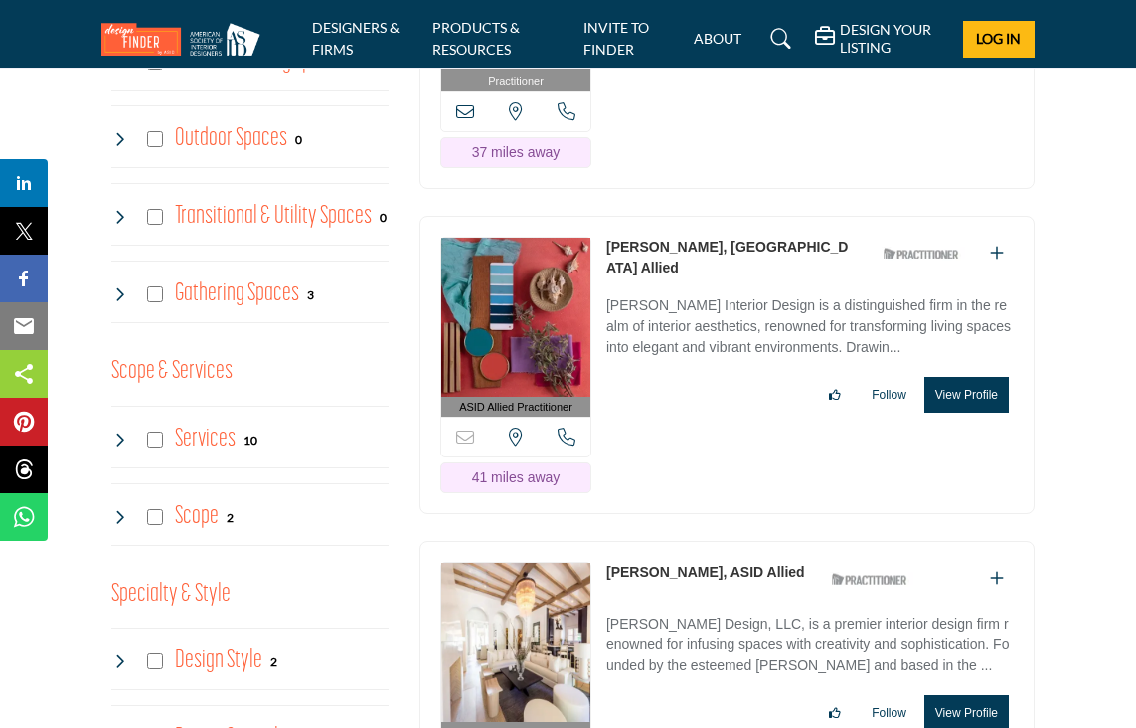
click at [962, 377] on button "View Profile" at bounding box center [966, 395] width 84 height 36
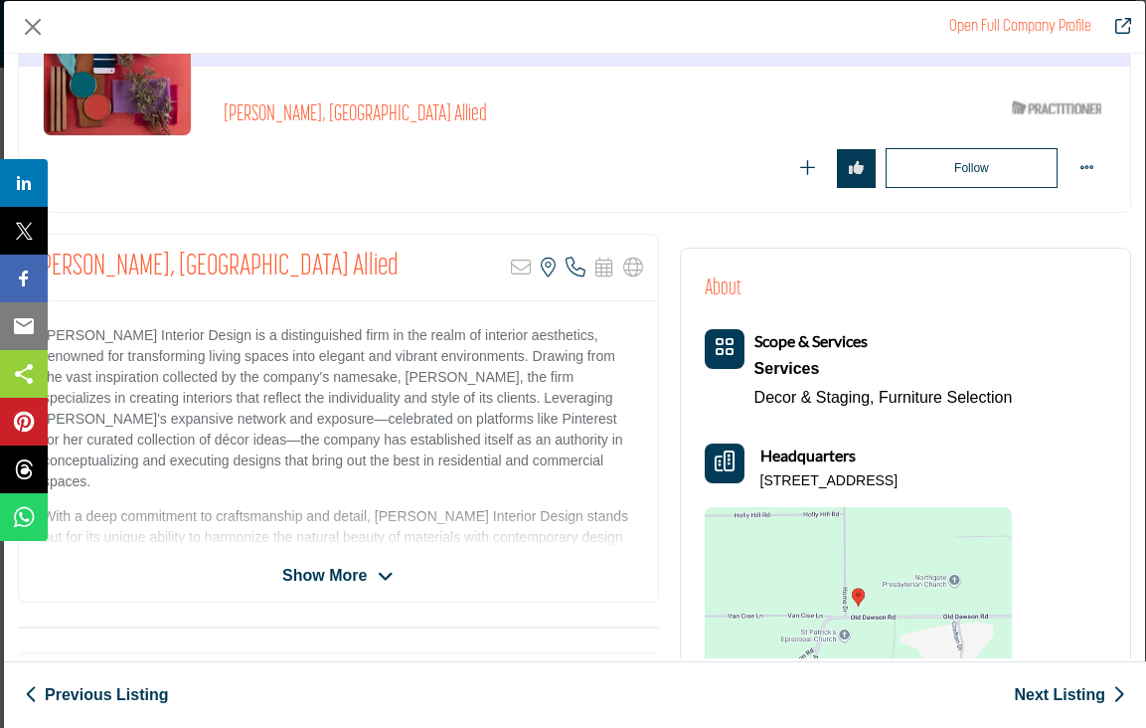
scroll to position [203, 0]
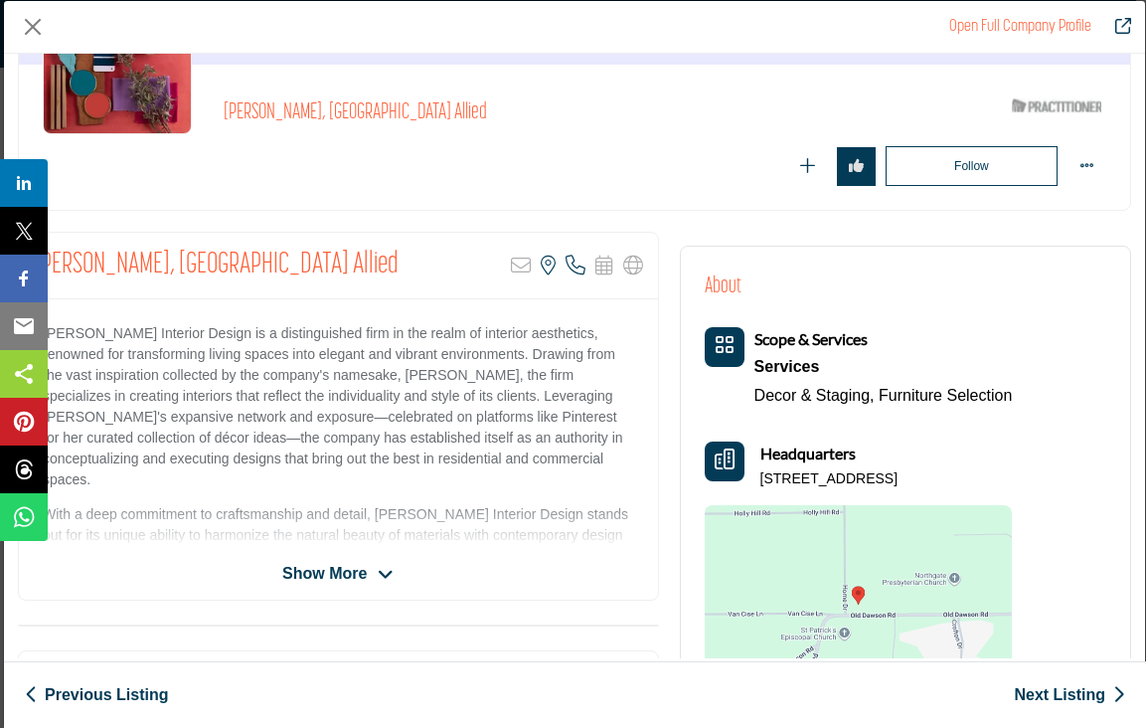
click at [370, 562] on span "Show More" at bounding box center [337, 574] width 111 height 24
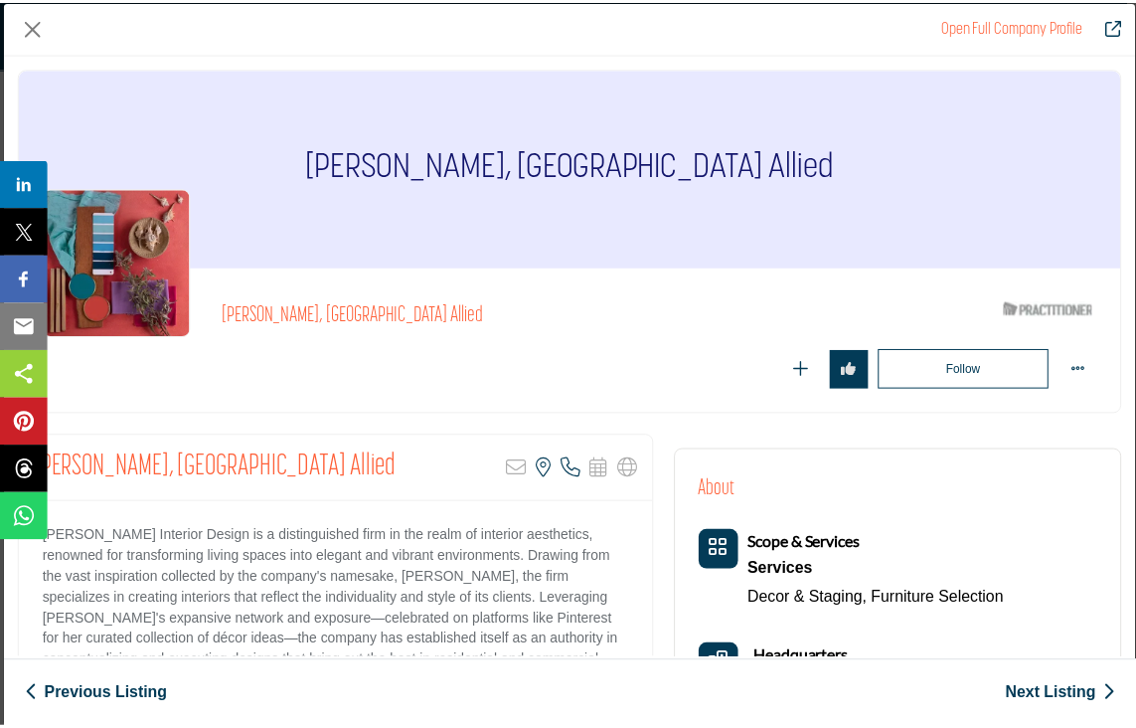
scroll to position [0, 0]
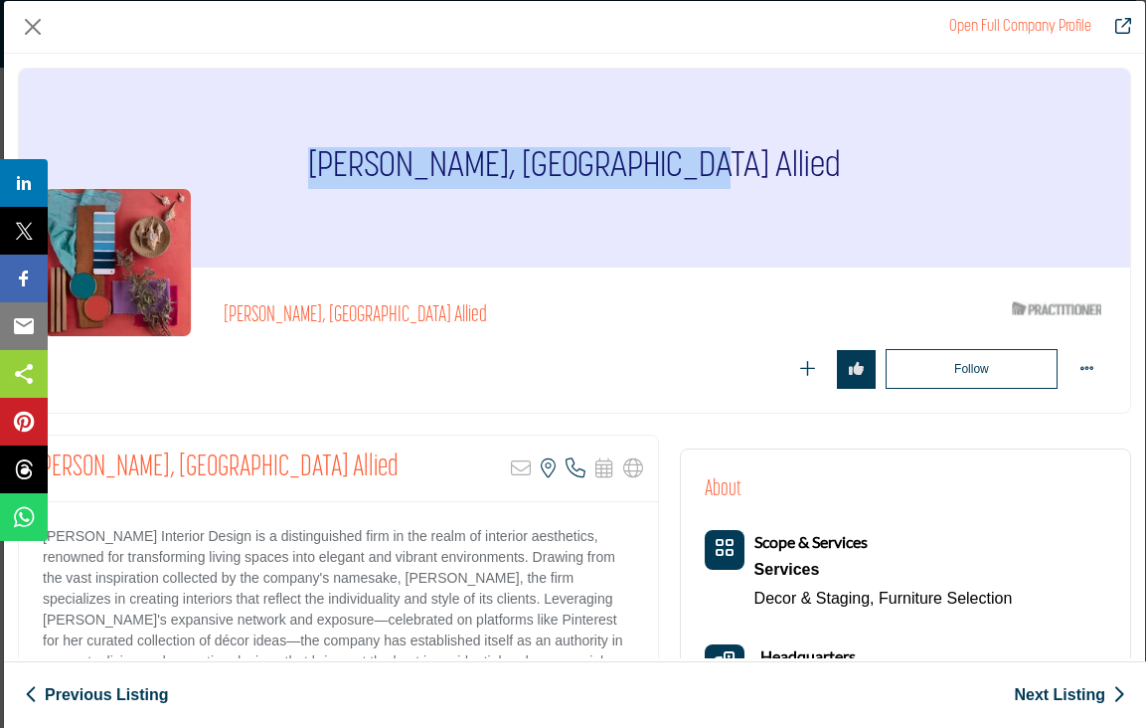
drag, startPoint x: 378, startPoint y: 176, endPoint x: 781, endPoint y: 164, distance: 403.7
click at [781, 164] on div "[PERSON_NAME], [GEOGRAPHIC_DATA] Allied" at bounding box center [574, 168] width 1111 height 199
copy h1 "[PERSON_NAME], [GEOGRAPHIC_DATA] Allied"
click at [32, 19] on button "Close" at bounding box center [33, 27] width 30 height 30
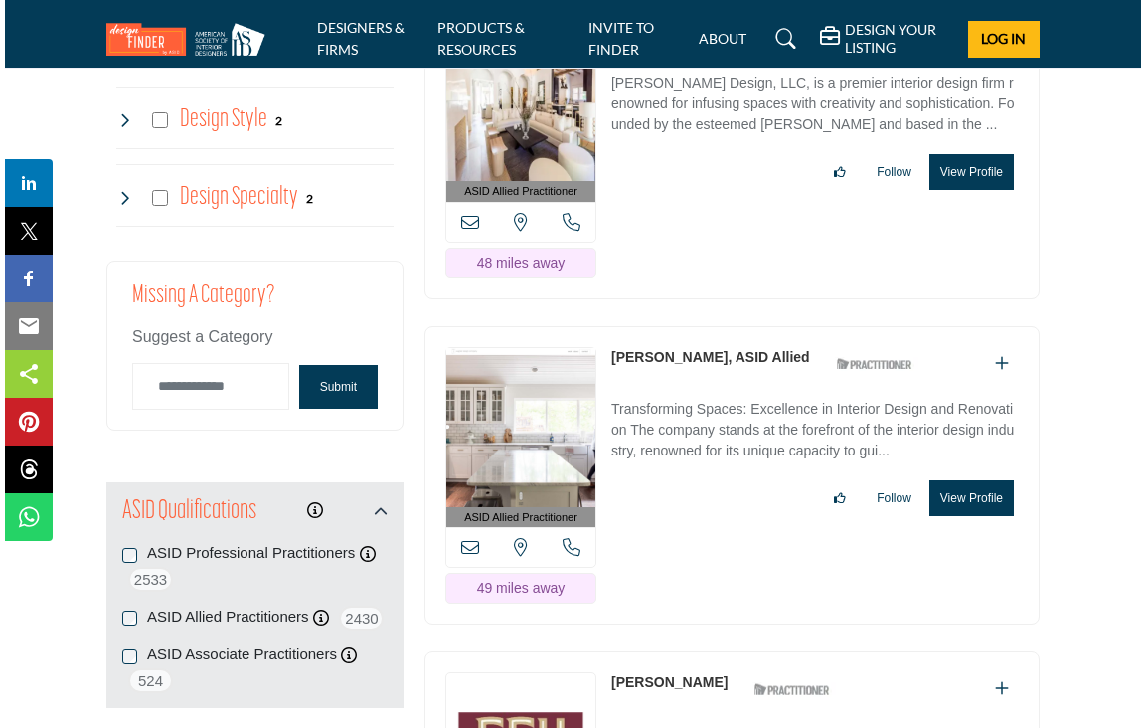
scroll to position [2383, 0]
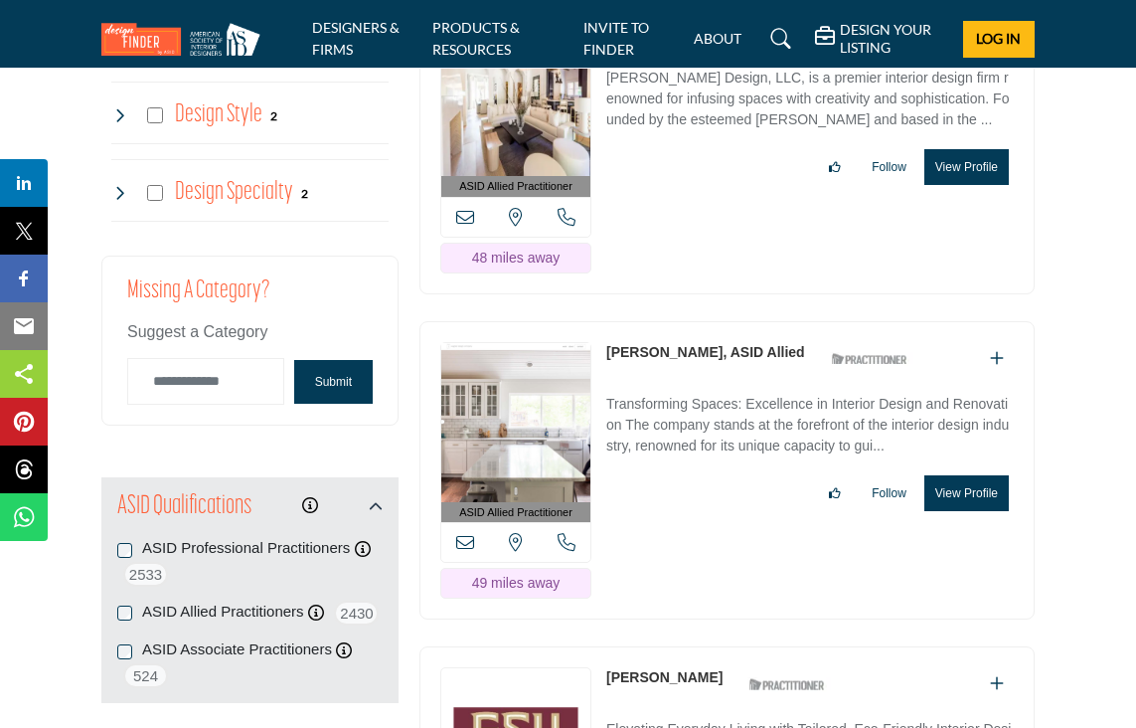
click at [954, 475] on button "View Profile" at bounding box center [966, 493] width 84 height 36
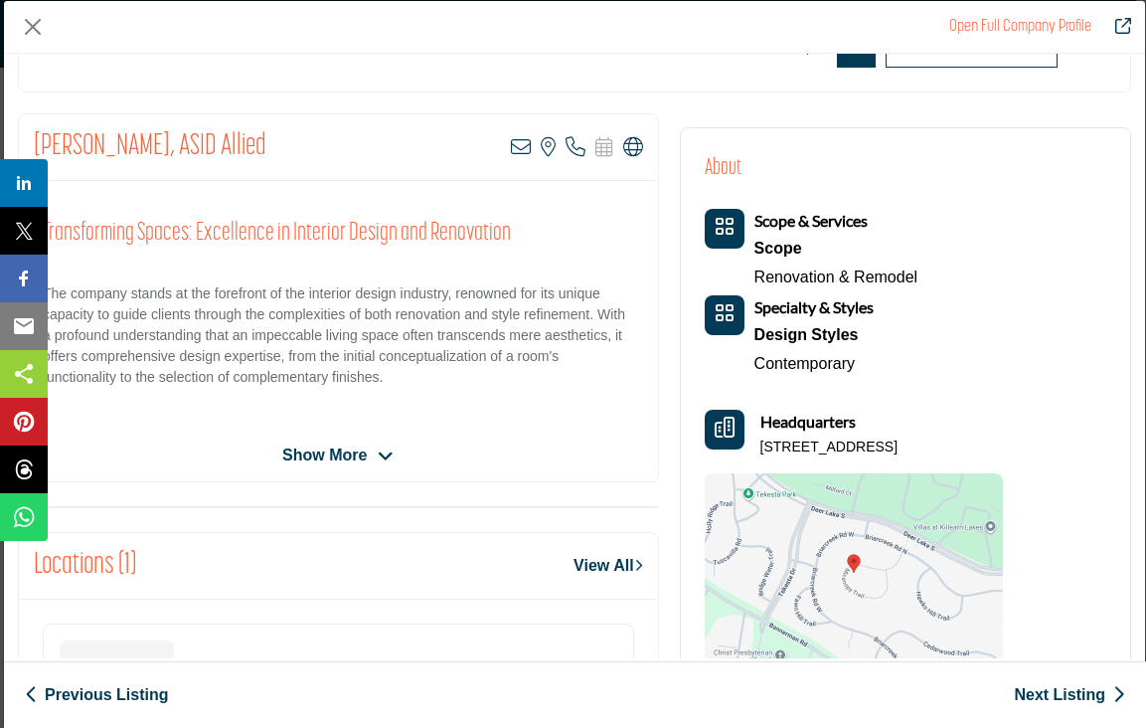
scroll to position [326, 0]
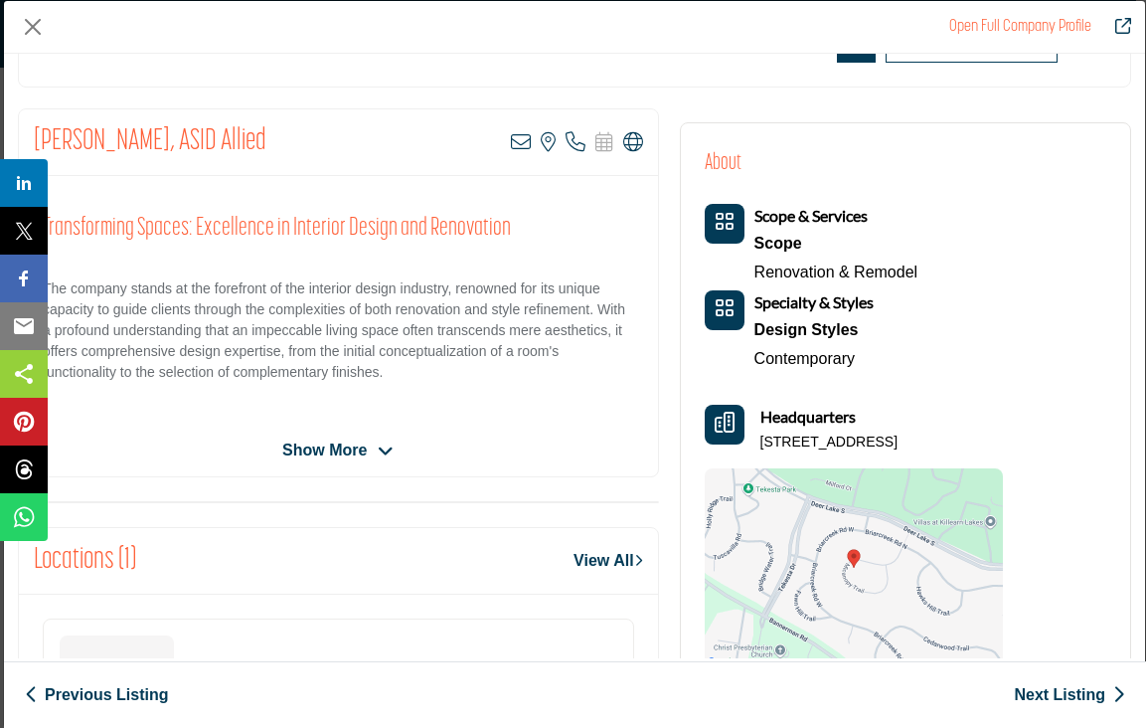
click at [374, 448] on span "Show More" at bounding box center [337, 450] width 111 height 24
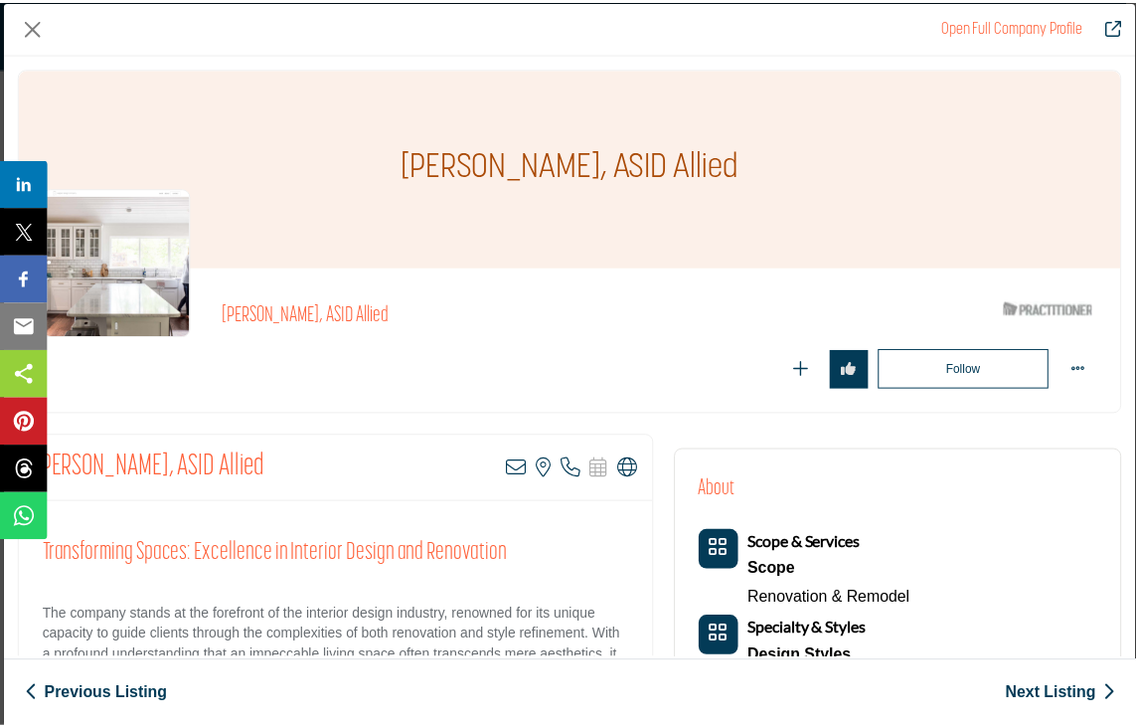
scroll to position [0, 0]
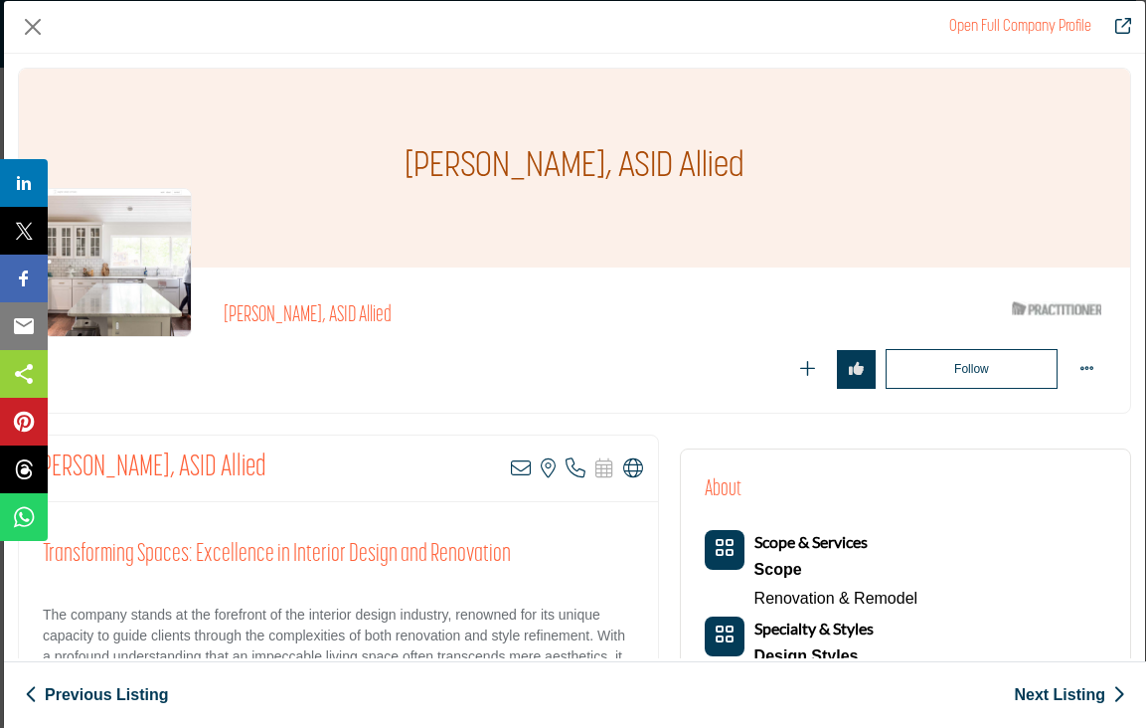
drag, startPoint x: 388, startPoint y: 162, endPoint x: 763, endPoint y: 168, distance: 375.8
click at [763, 168] on div "[PERSON_NAME], ASID Allied" at bounding box center [574, 168] width 1111 height 199
copy h1 "[PERSON_NAME], ASID Allied"
click at [38, 33] on button "Close" at bounding box center [33, 27] width 30 height 30
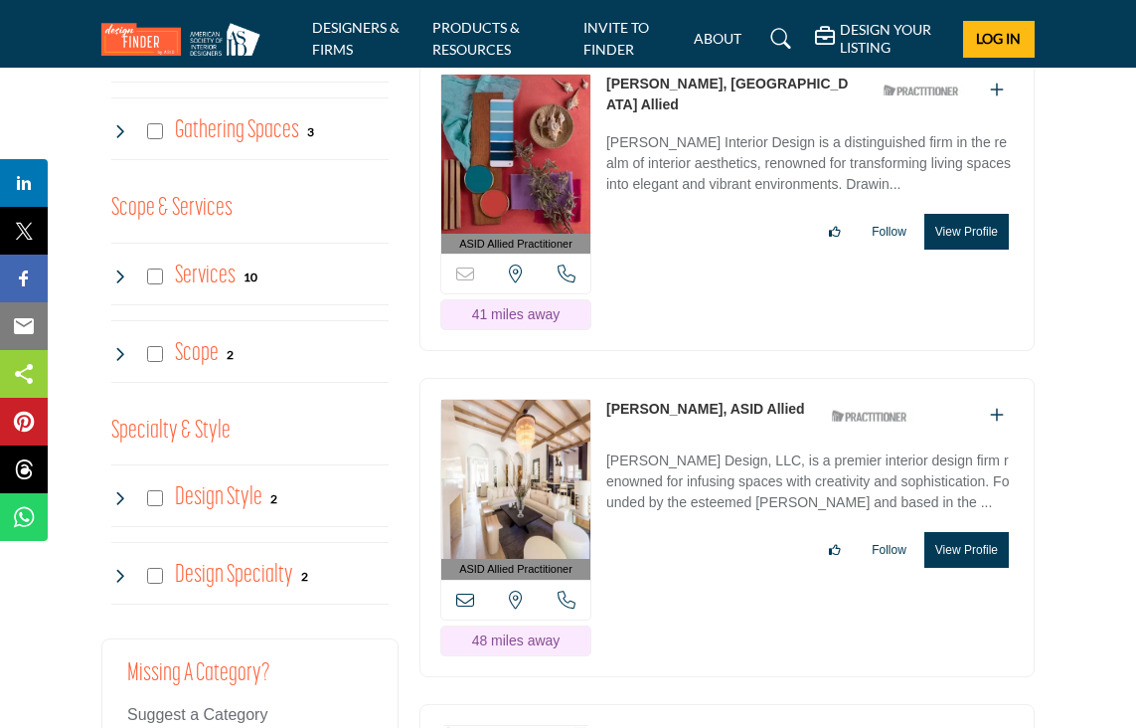
scroll to position [2015, 0]
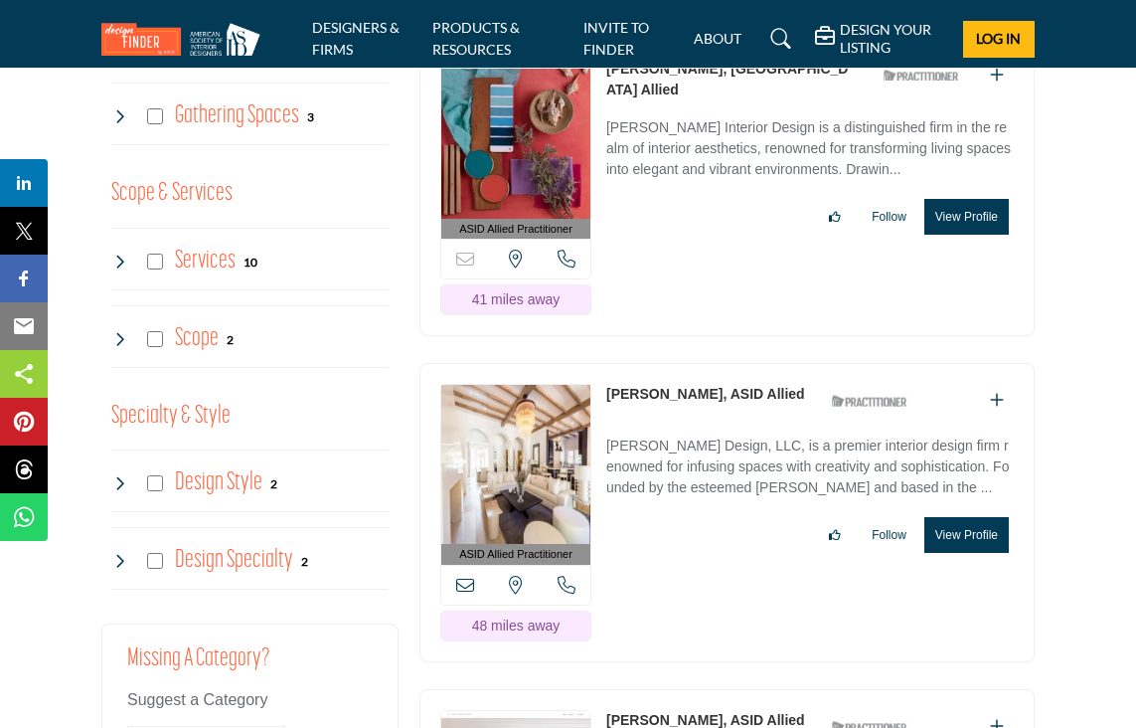
click at [953, 517] on button "View Profile" at bounding box center [966, 535] width 84 height 36
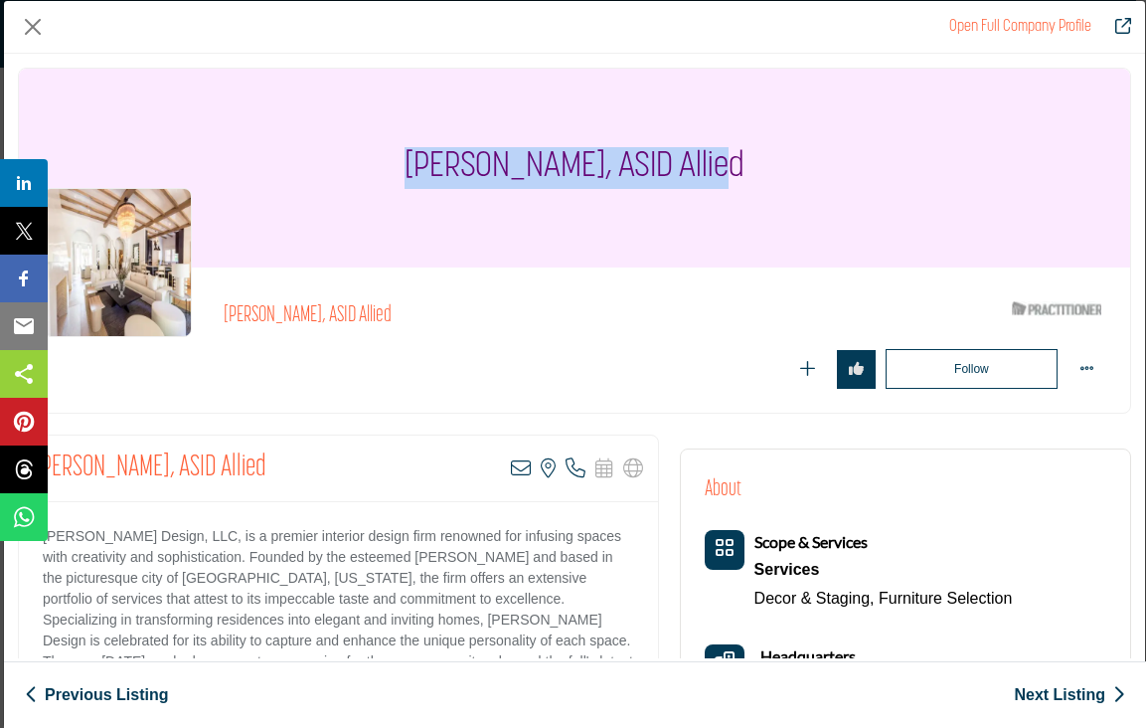
drag, startPoint x: 415, startPoint y: 161, endPoint x: 765, endPoint y: 171, distance: 350.0
click at [765, 171] on div "[PERSON_NAME], ASID Allied" at bounding box center [574, 168] width 1111 height 199
copy h1 "[PERSON_NAME], ASID Allied"
click at [34, 22] on button "Close" at bounding box center [33, 27] width 30 height 30
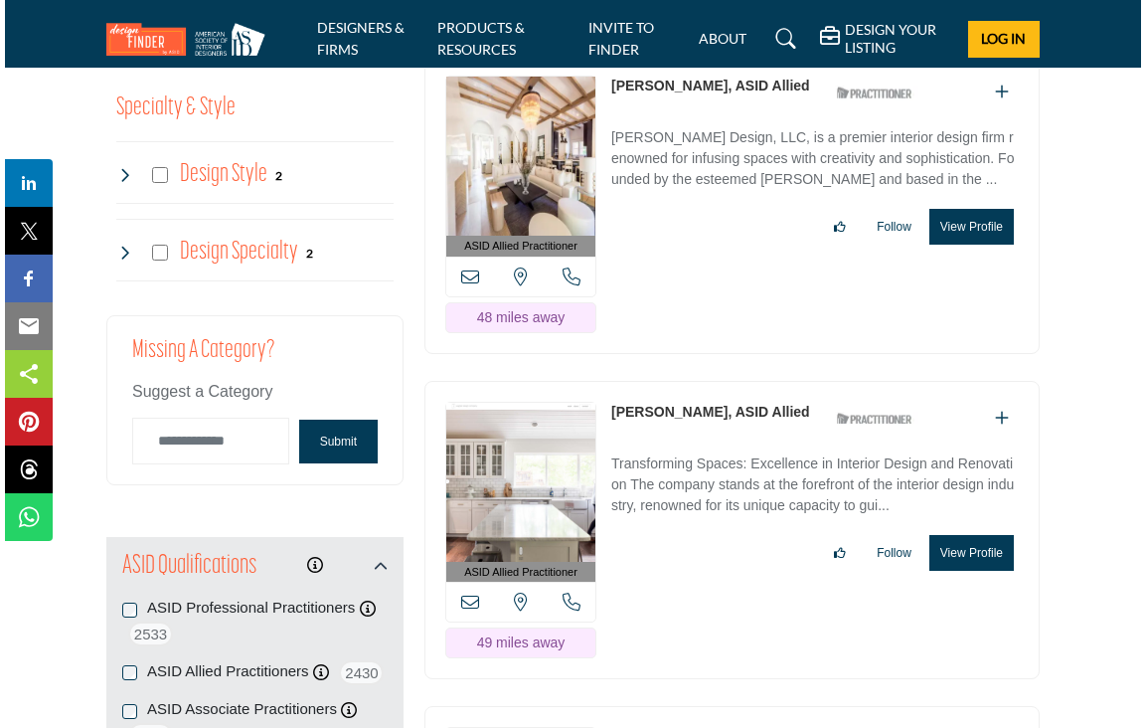
scroll to position [2344, 0]
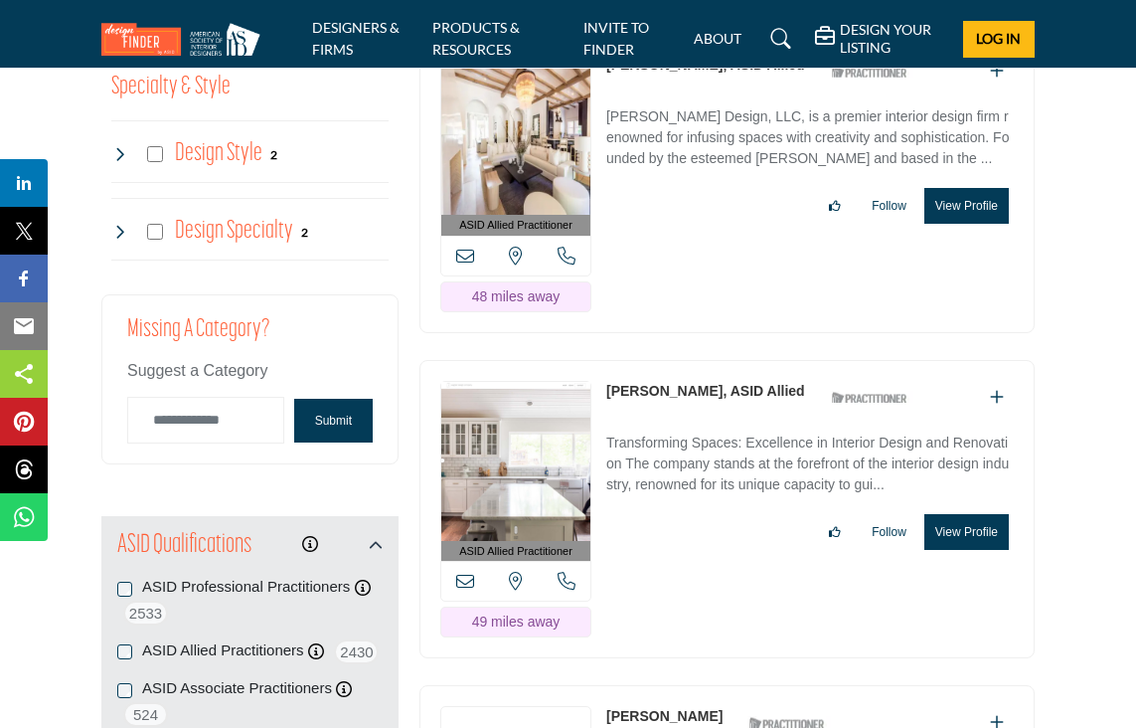
click at [973, 514] on button "View Profile" at bounding box center [966, 532] width 84 height 36
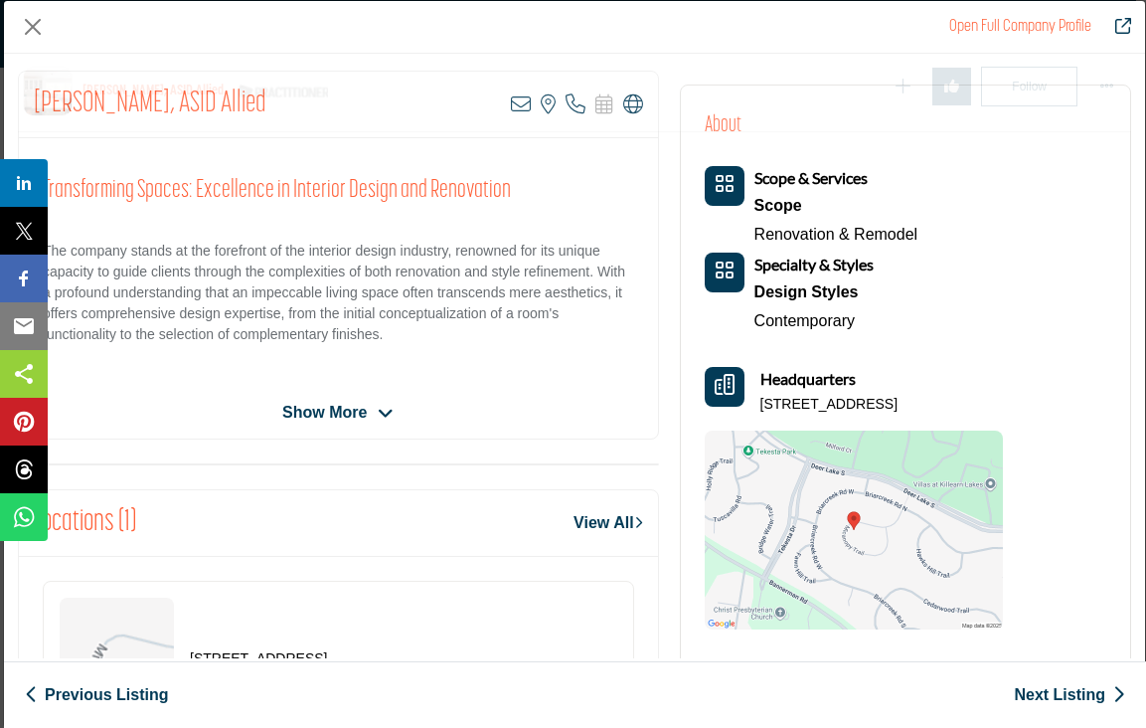
scroll to position [447, 0]
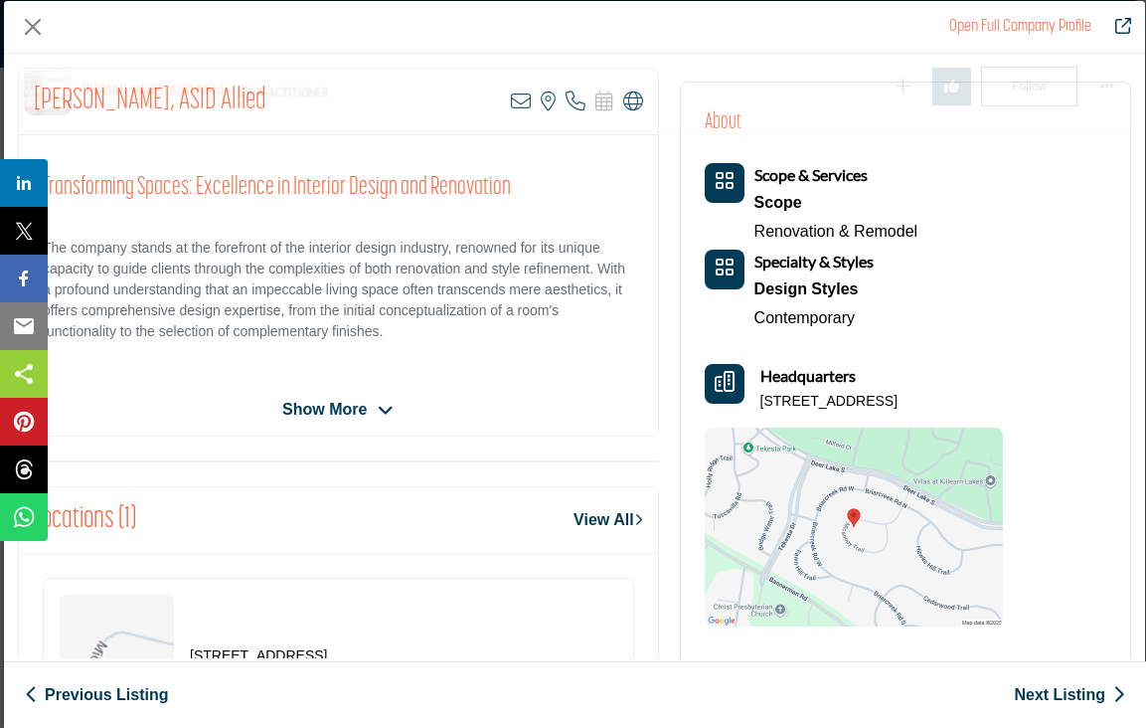
click at [382, 407] on icon "Company Data Modal" at bounding box center [386, 411] width 16 height 18
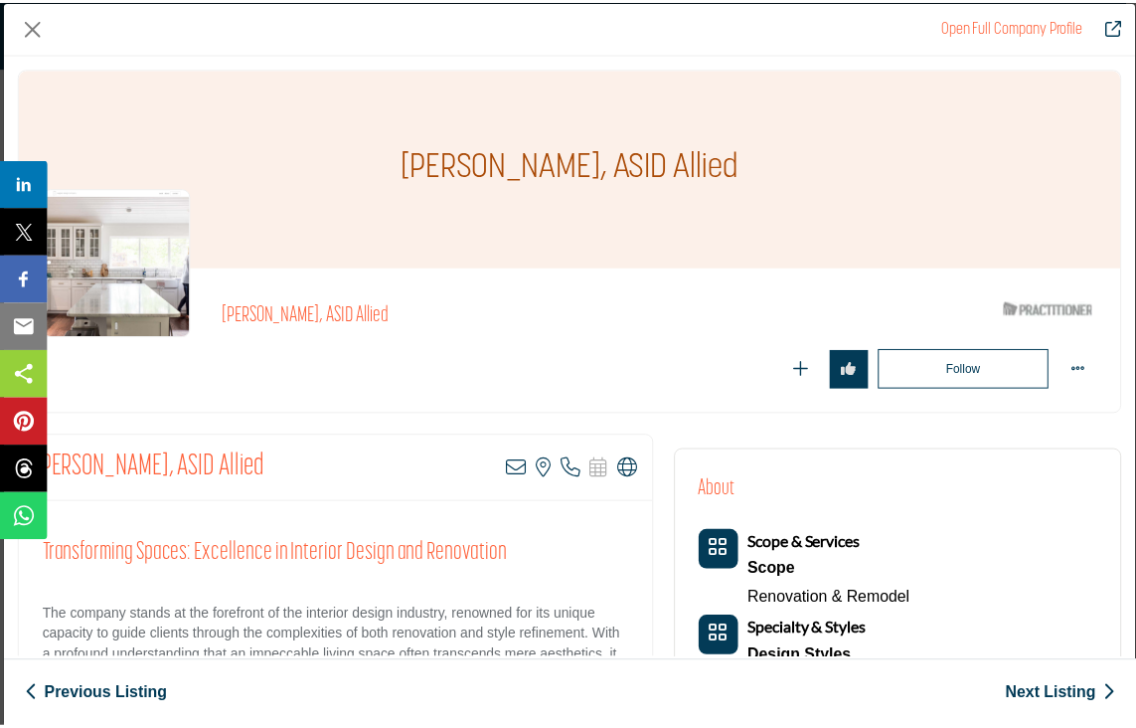
scroll to position [0, 0]
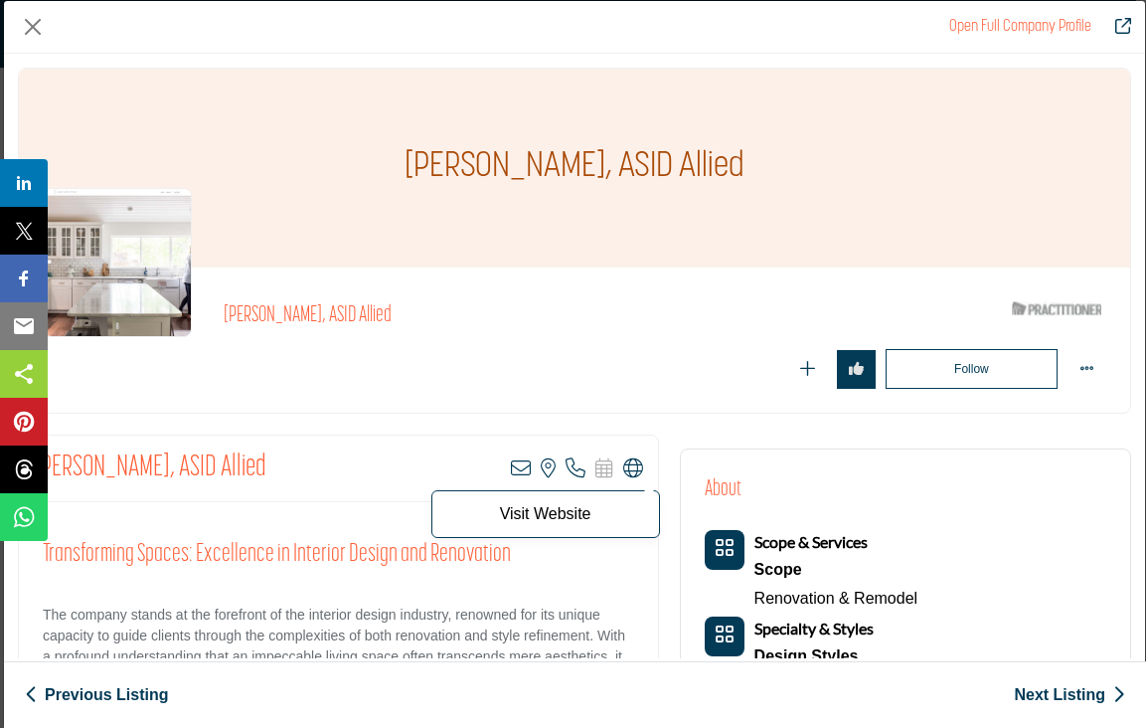
click at [623, 462] on icon "Company Data Modal" at bounding box center [633, 468] width 20 height 20
click at [532, 526] on span "Visit Website" at bounding box center [545, 514] width 229 height 48
drag, startPoint x: 387, startPoint y: 161, endPoint x: 781, endPoint y: 169, distance: 394.7
click at [781, 169] on div "[PERSON_NAME], ASID Allied" at bounding box center [574, 168] width 1111 height 199
copy h1 "[PERSON_NAME], ASID Allied"
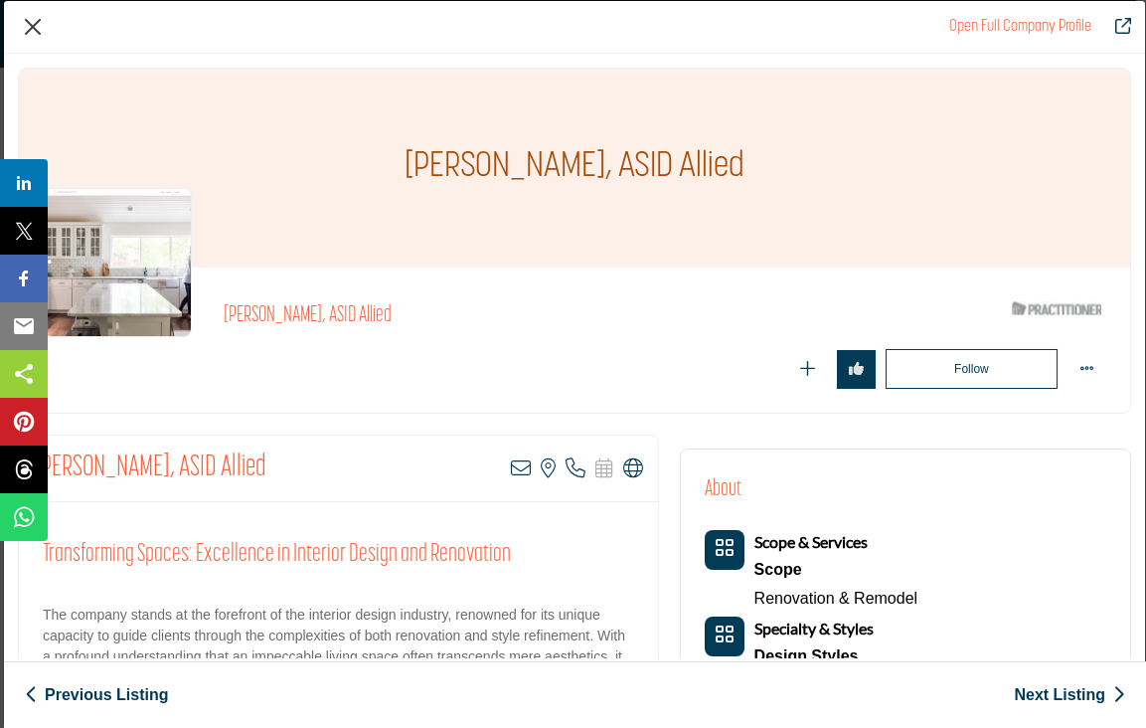
click at [31, 23] on button "Close" at bounding box center [33, 27] width 30 height 30
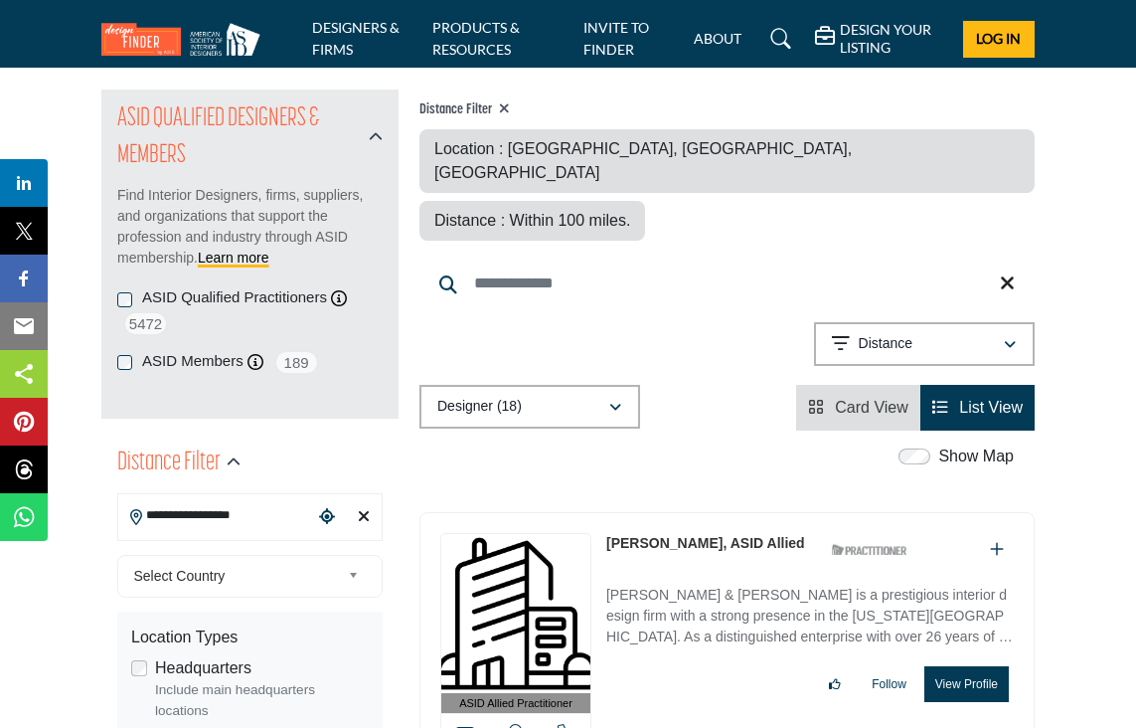
scroll to position [211, 0]
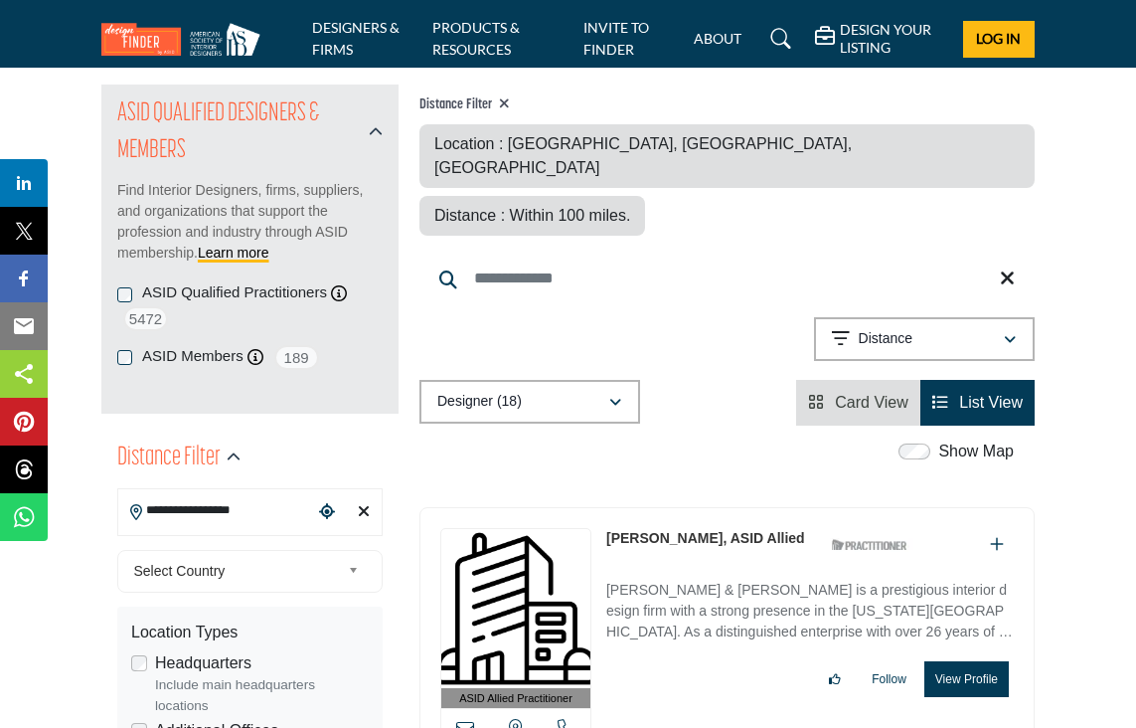
drag, startPoint x: 260, startPoint y: 513, endPoint x: 133, endPoint y: 504, distance: 127.5
click at [133, 504] on div "**********" at bounding box center [249, 512] width 265 height 48
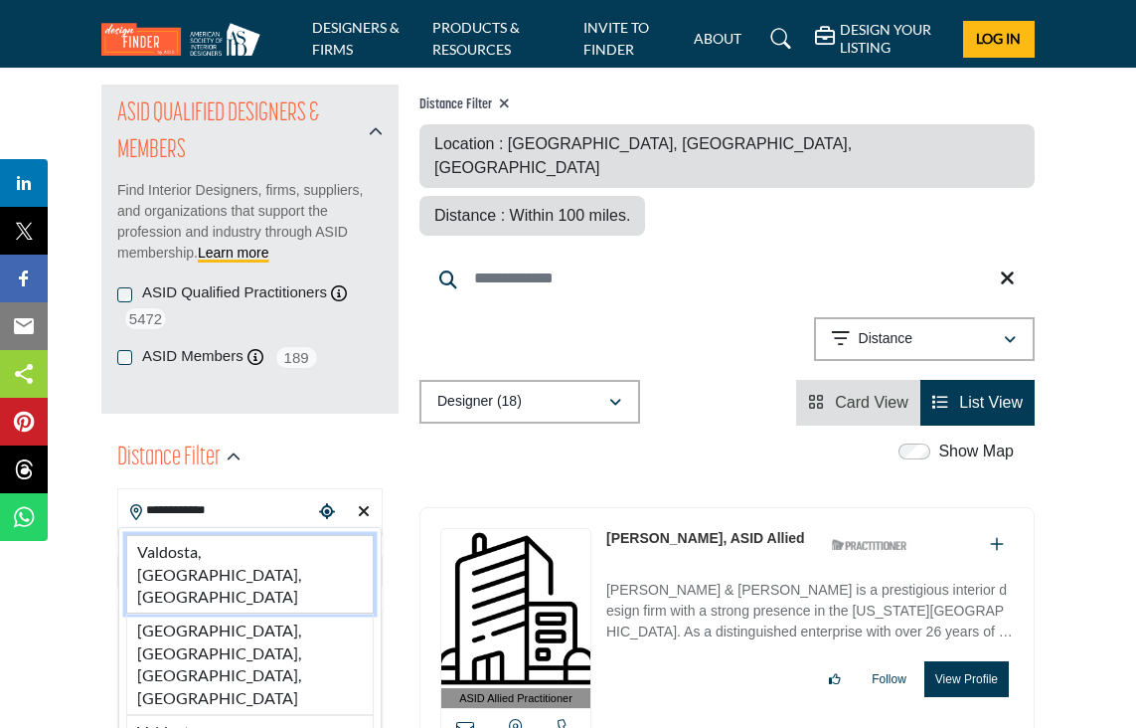
click at [161, 555] on li "Valdosta, [GEOGRAPHIC_DATA], [GEOGRAPHIC_DATA]" at bounding box center [250, 574] width 248 height 79
type input "**********"
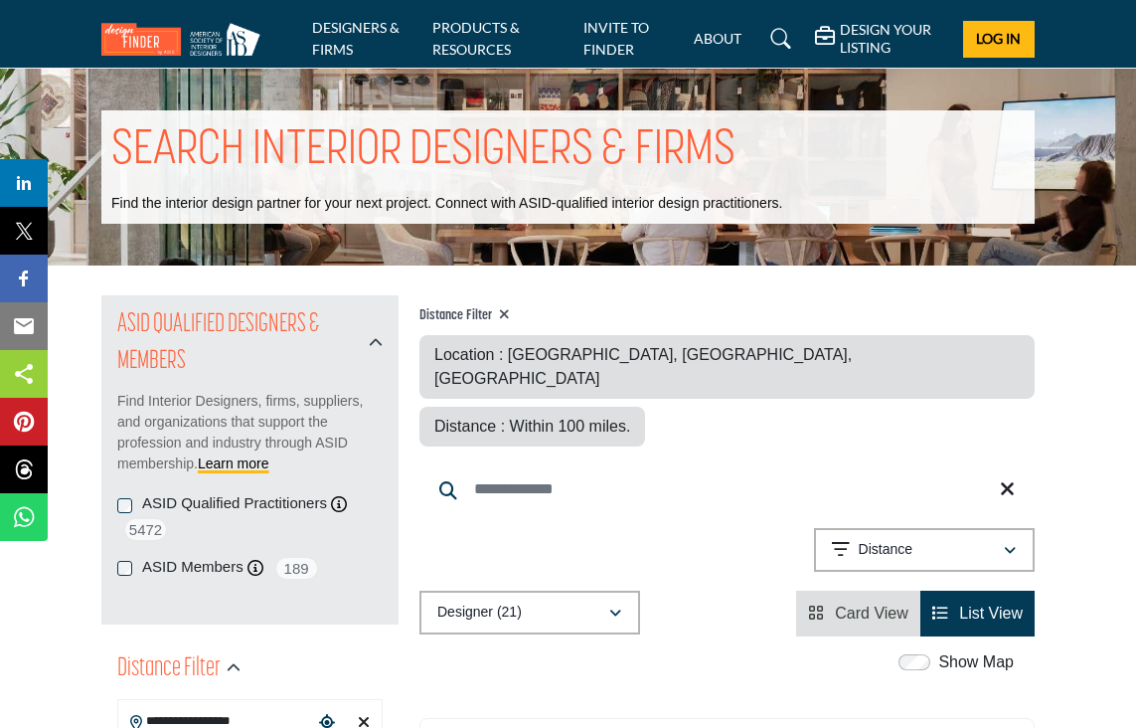
click at [484, 465] on input "Search Keyword" at bounding box center [726, 489] width 615 height 48
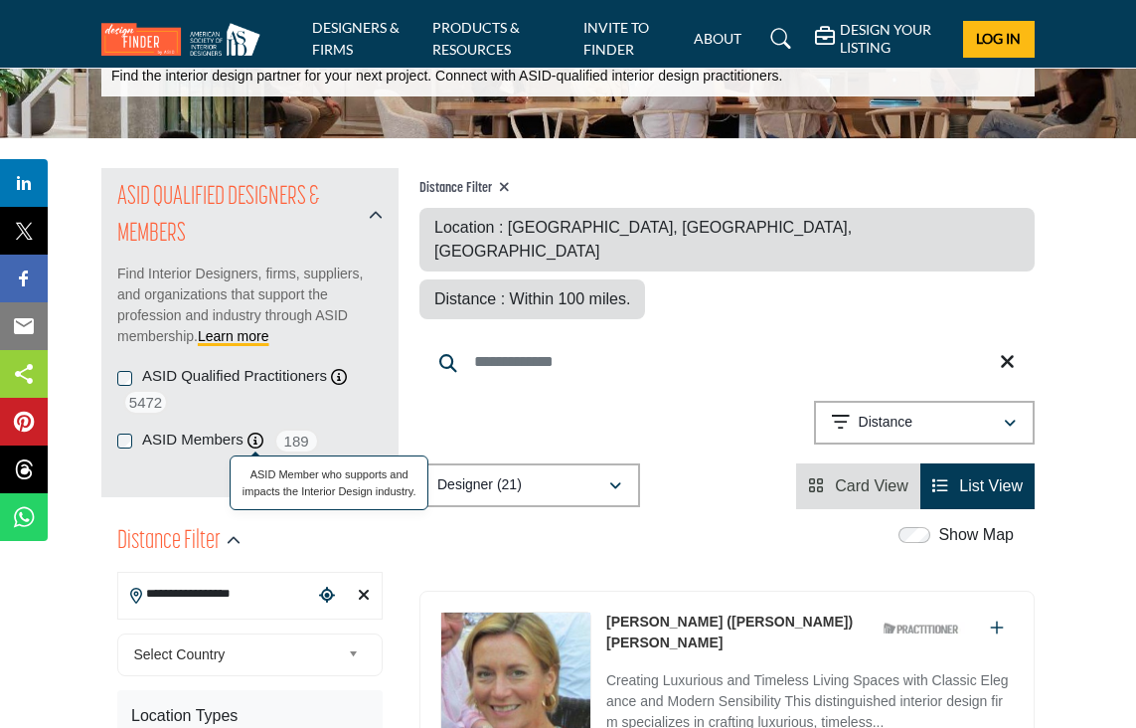
scroll to position [171, 0]
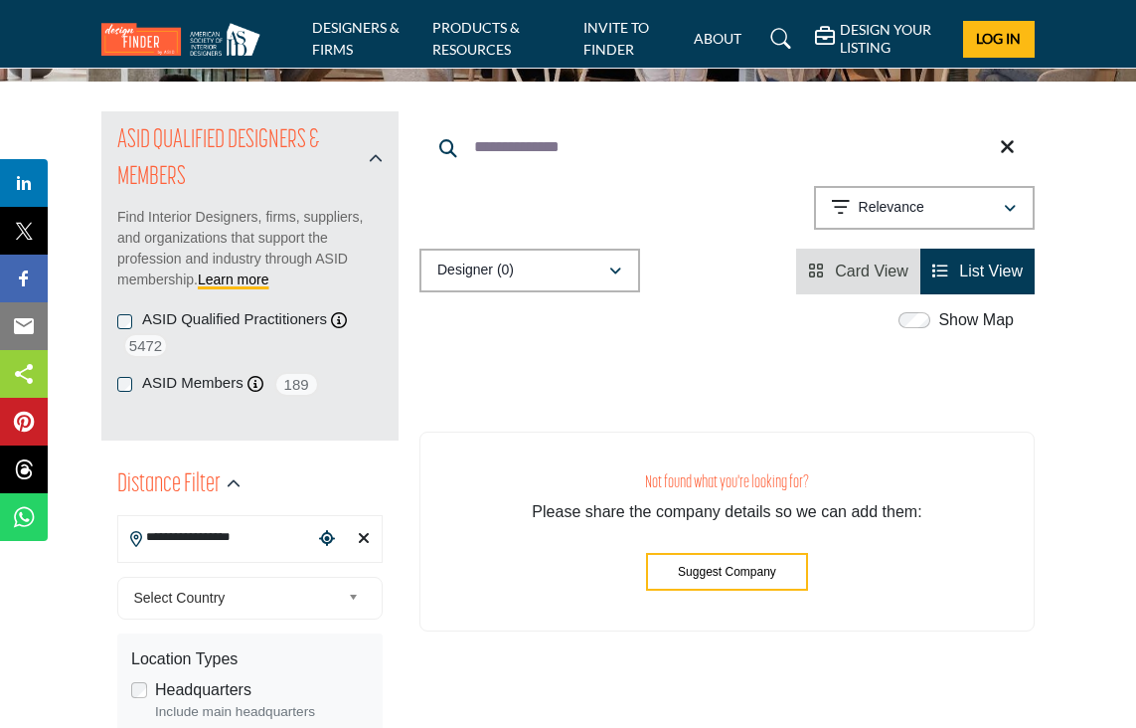
scroll to position [390, 0]
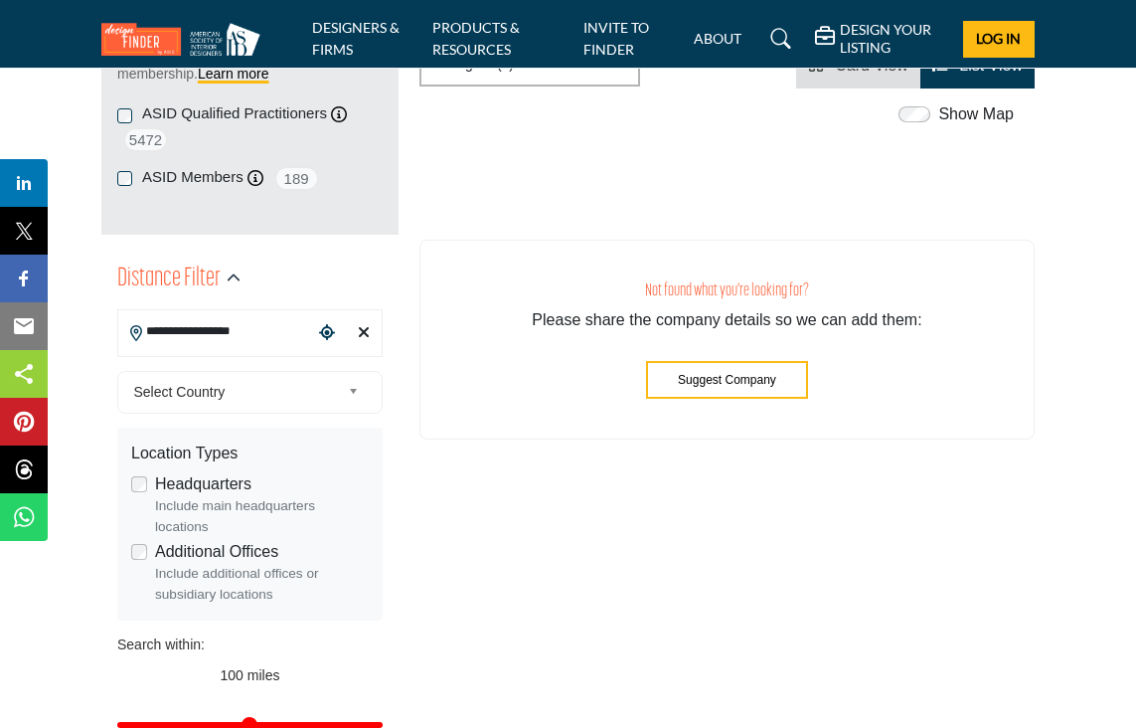
type input "**********"
drag, startPoint x: 250, startPoint y: 336, endPoint x: 136, endPoint y: 329, distance: 114.5
click at [136, 329] on div "**********" at bounding box center [249, 333] width 265 height 48
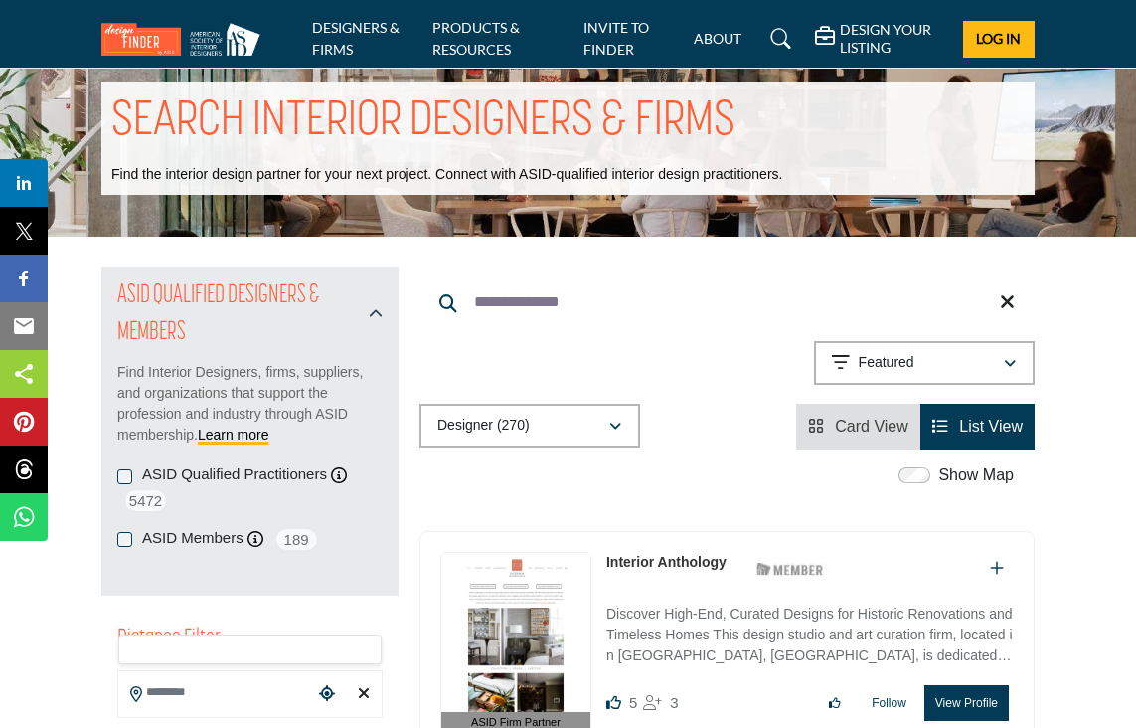
scroll to position [14, 0]
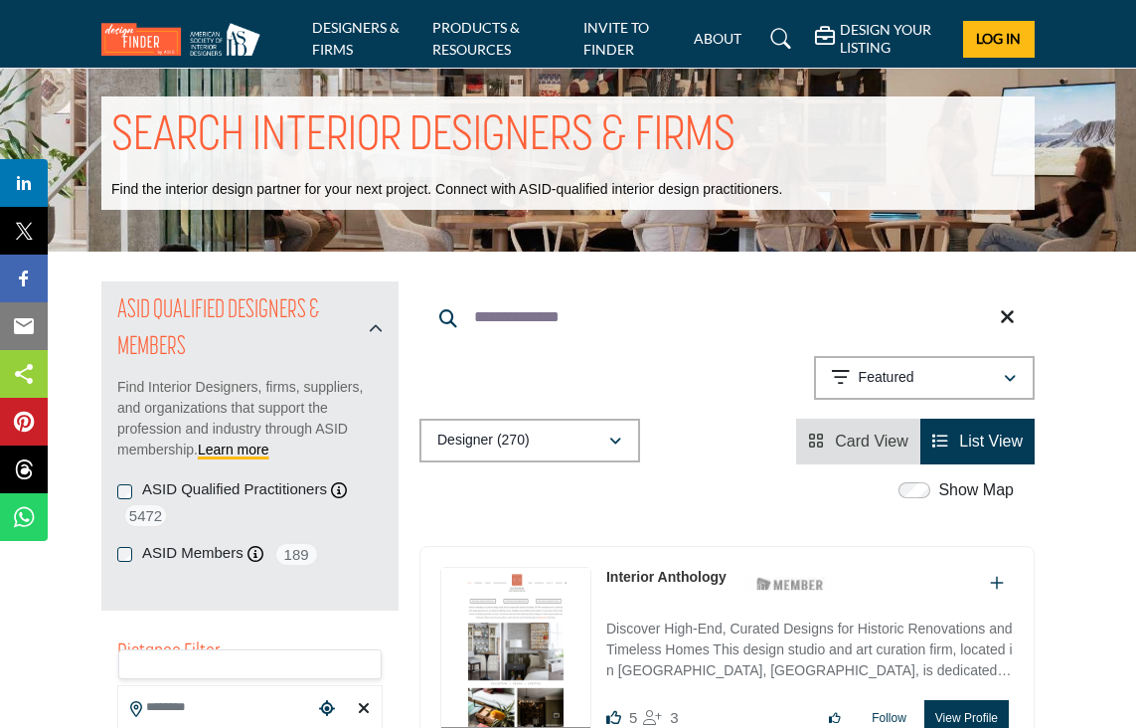
click at [581, 311] on input "**********" at bounding box center [726, 317] width 615 height 48
type input "**********"
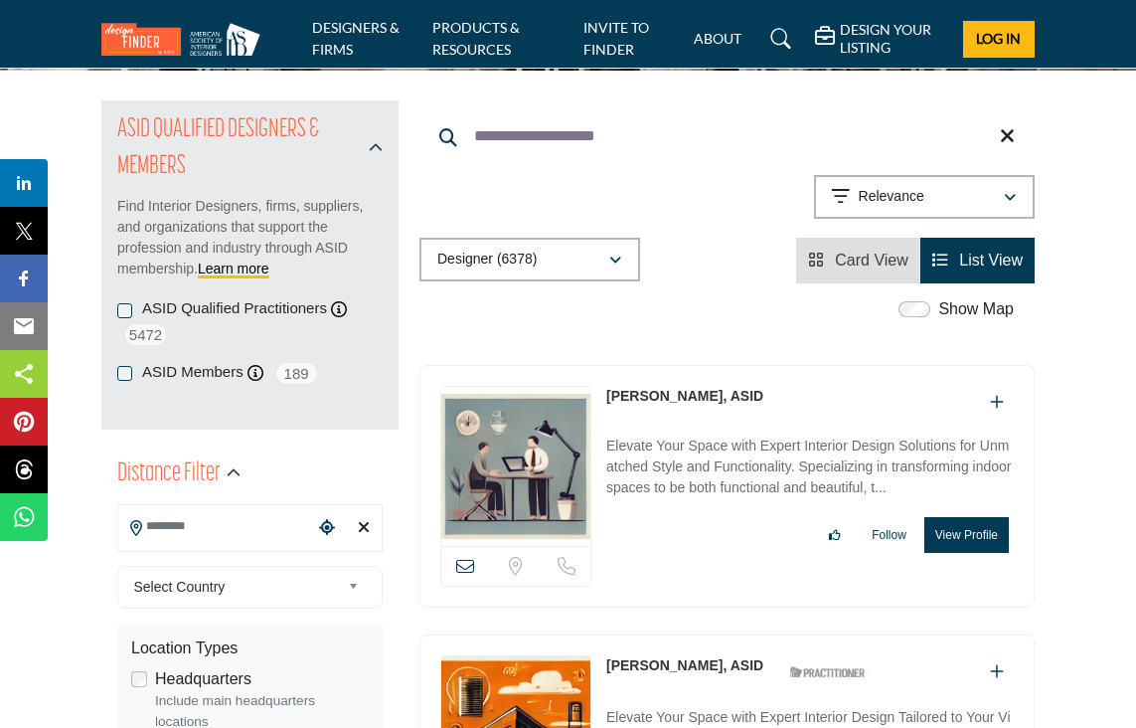
scroll to position [196, 0]
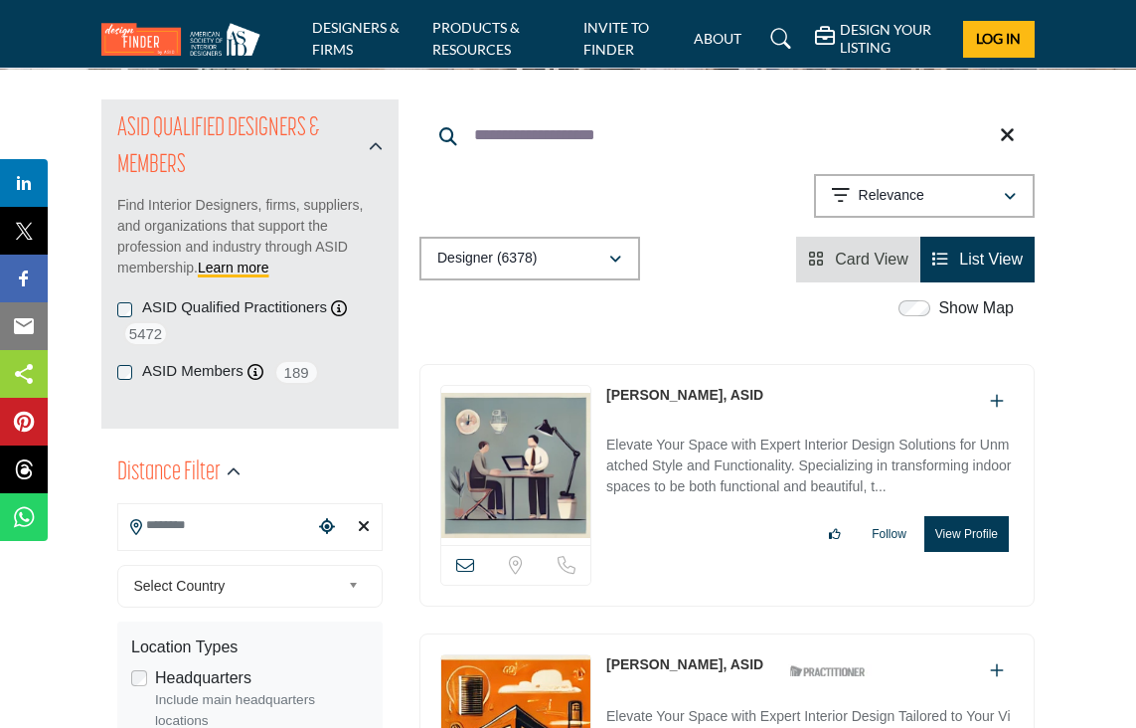
click at [219, 531] on input "Search Location" at bounding box center [216, 525] width 196 height 39
type input "**********"
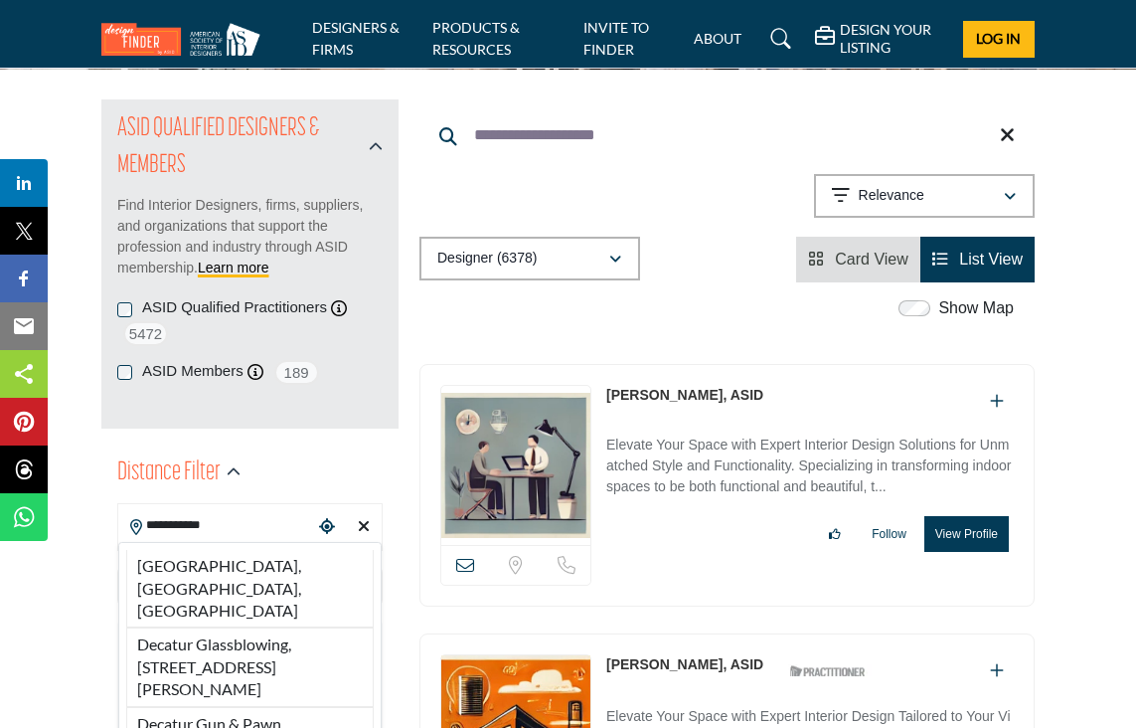
click at [615, 126] on input "**********" at bounding box center [726, 135] width 615 height 48
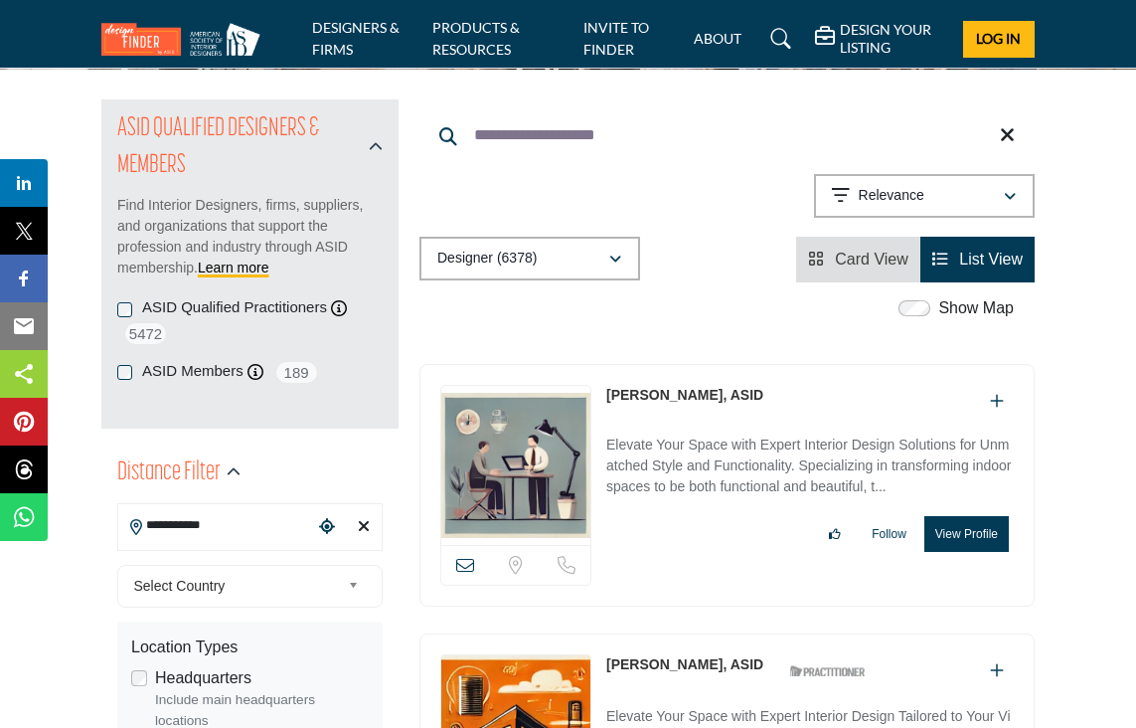
drag, startPoint x: 617, startPoint y: 131, endPoint x: 462, endPoint y: 124, distance: 155.2
click at [462, 124] on input "**********" at bounding box center [726, 135] width 615 height 48
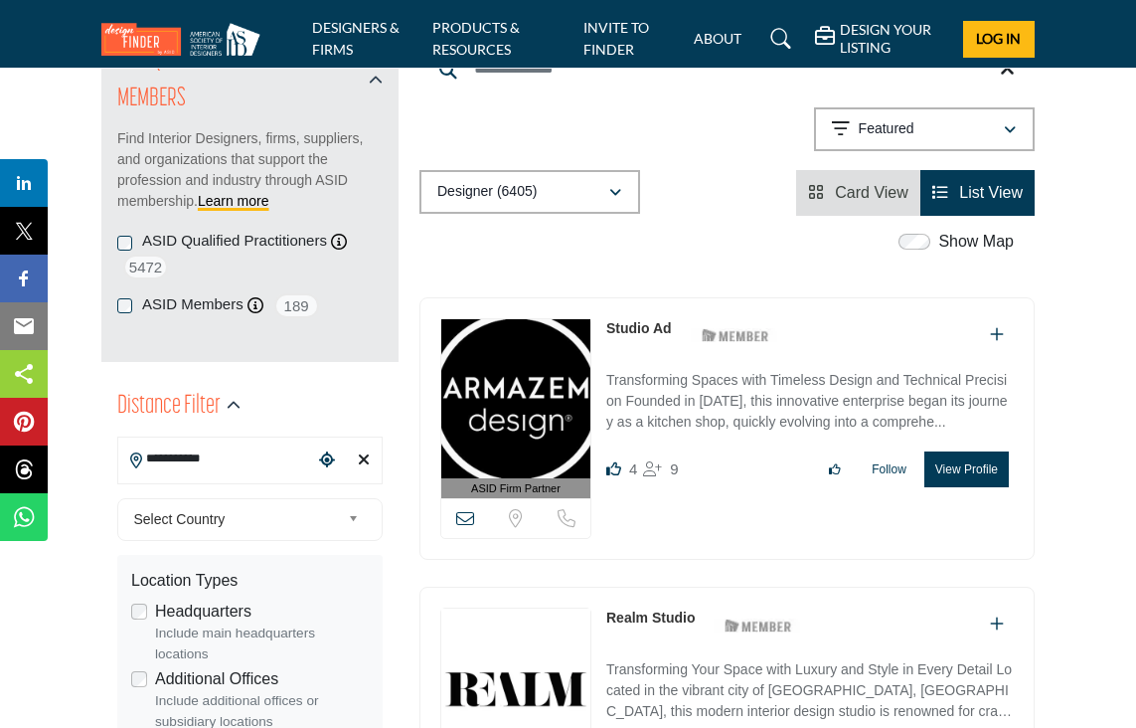
scroll to position [274, 0]
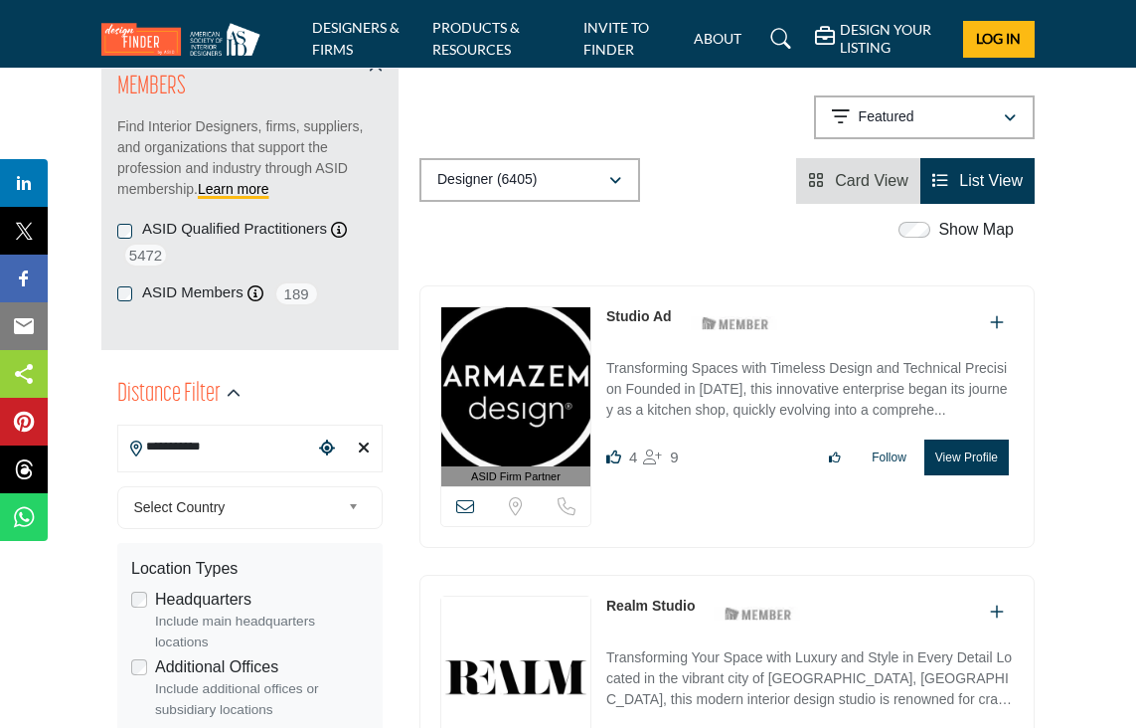
click at [228, 439] on input "**********" at bounding box center [216, 446] width 196 height 39
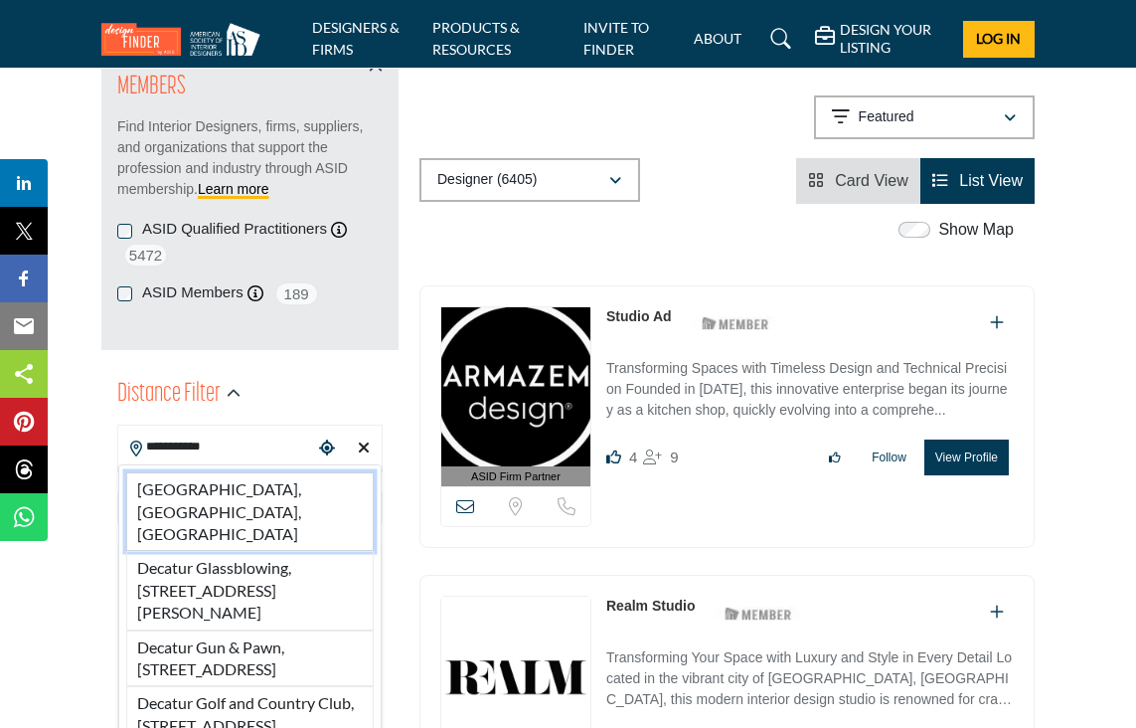
click at [212, 483] on li "[GEOGRAPHIC_DATA], [GEOGRAPHIC_DATA], [GEOGRAPHIC_DATA]" at bounding box center [250, 511] width 248 height 79
type input "**********"
